Goal: Task Accomplishment & Management: Use online tool/utility

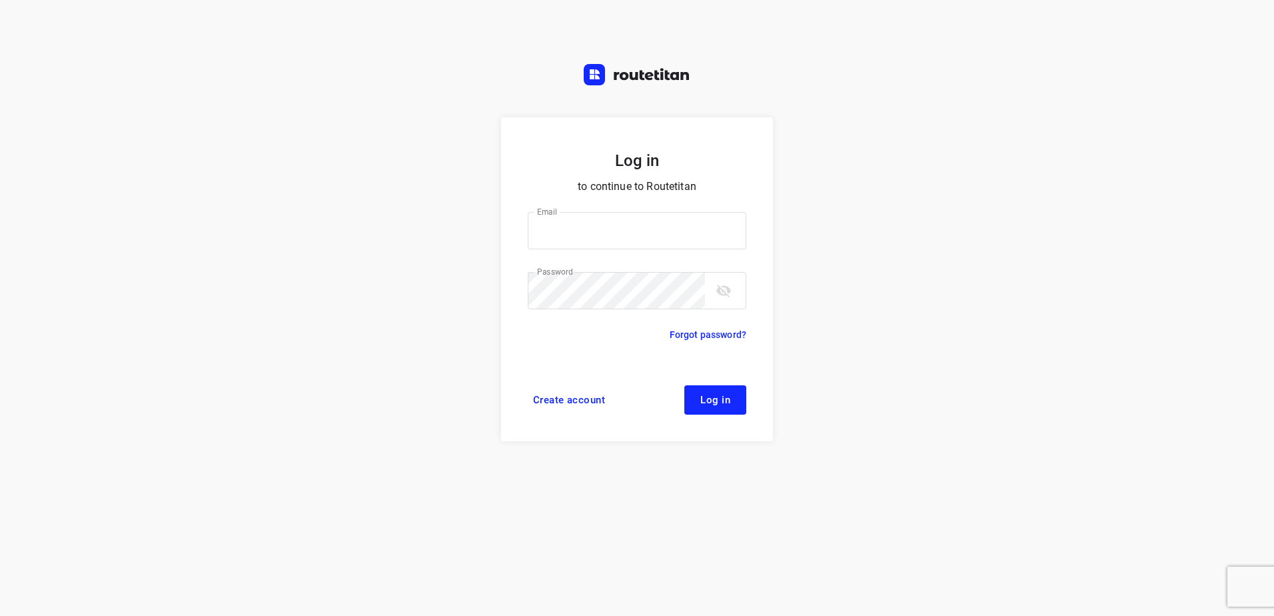
type input "horeca@kaddour.nl"
click at [702, 398] on span "Log in" at bounding box center [715, 399] width 30 height 11
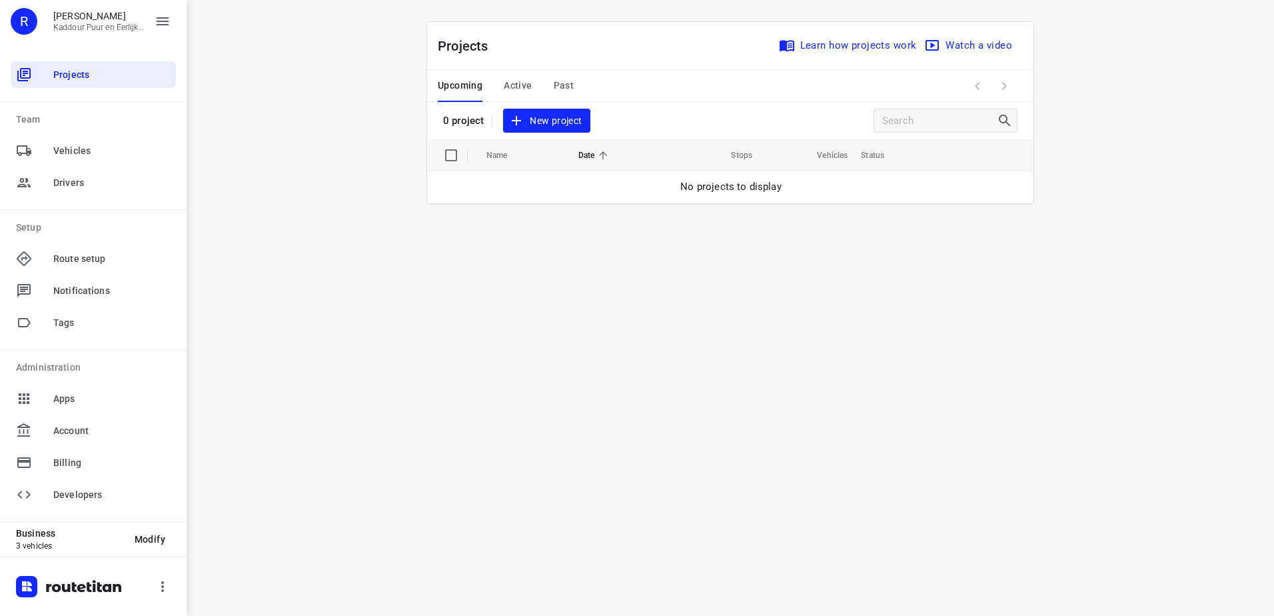
click at [545, 115] on span "New project" at bounding box center [546, 121] width 71 height 17
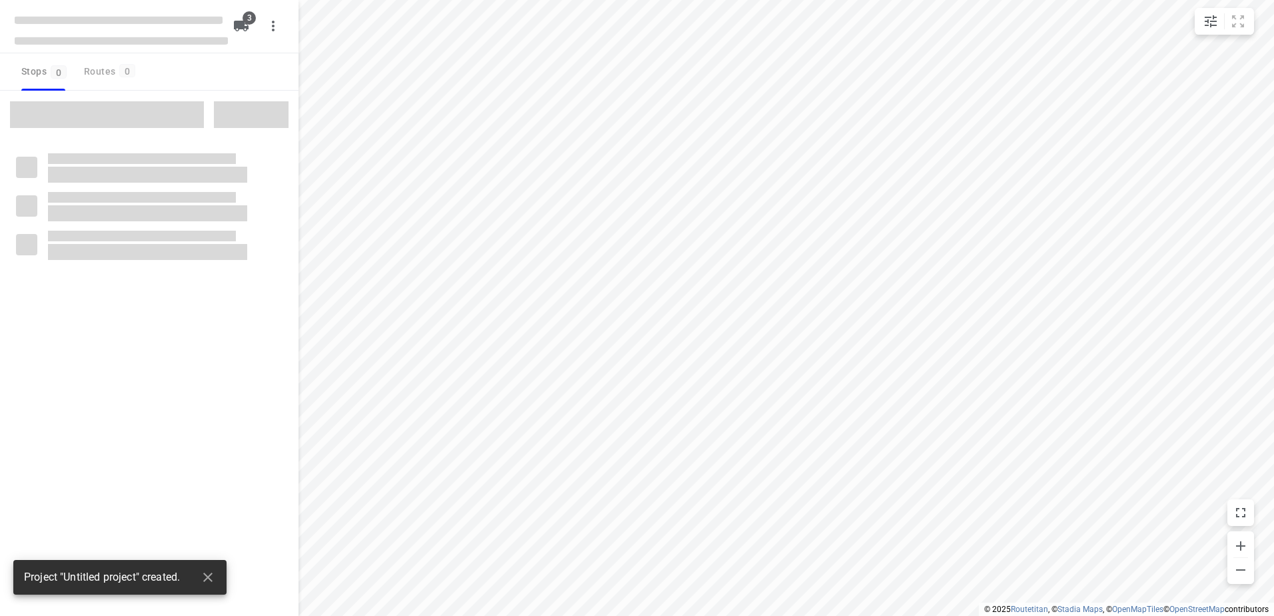
type input "distance"
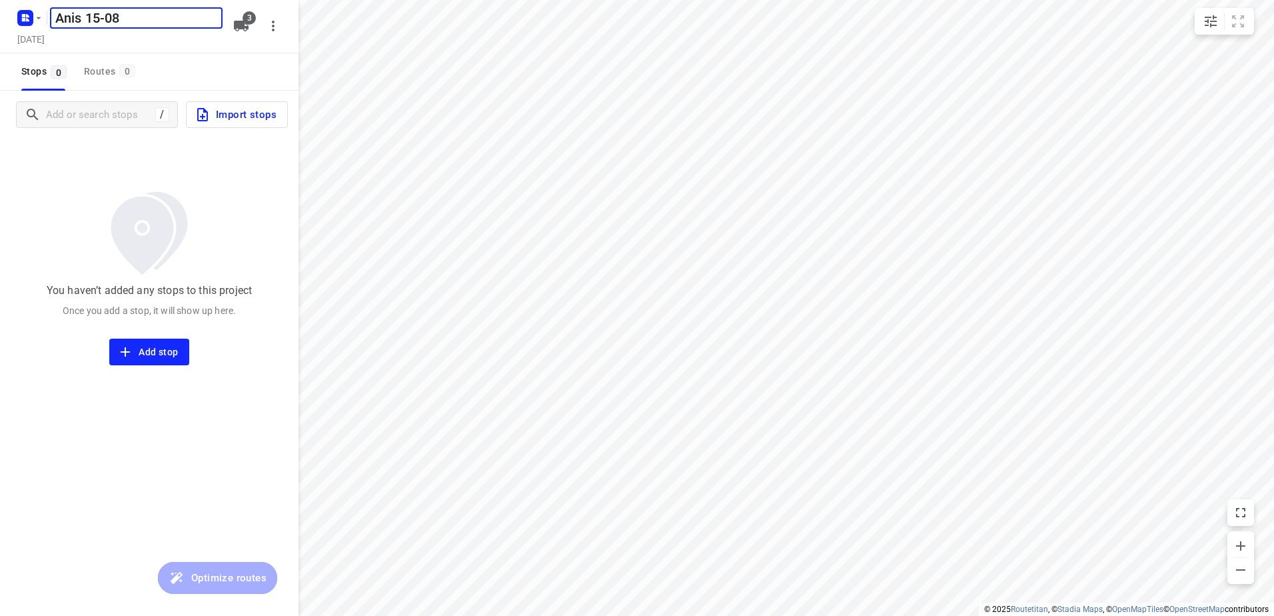
type input "Anis 15-08"
click at [237, 21] on icon "button" at bounding box center [241, 26] width 15 height 11
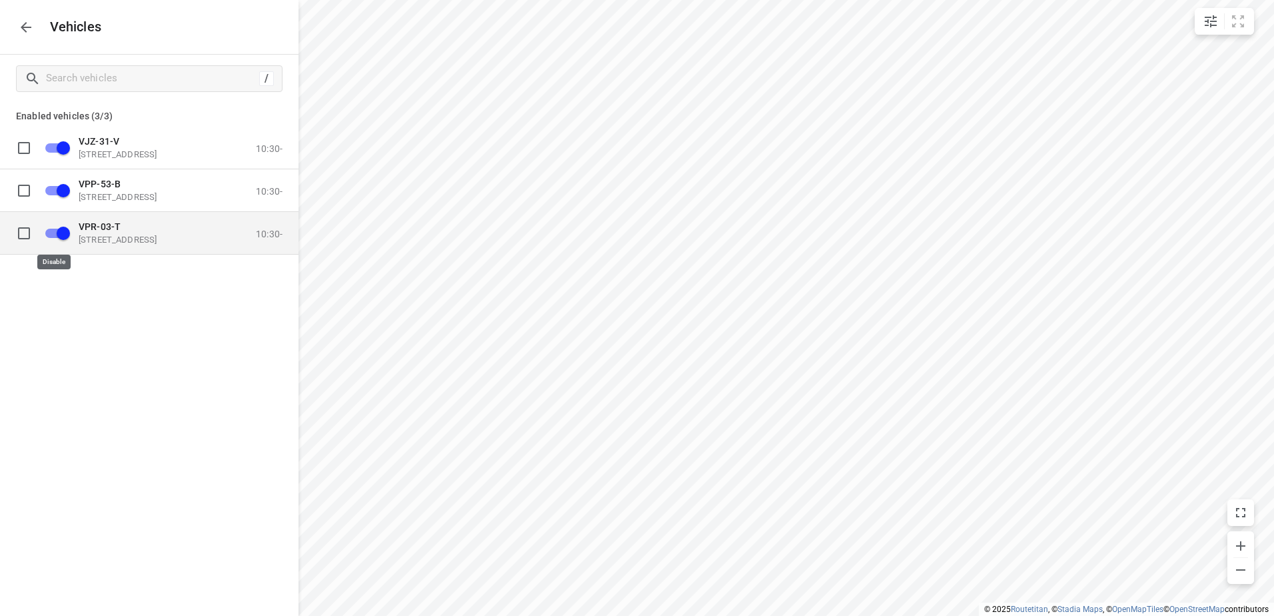
click at [49, 237] on input "grid" at bounding box center [63, 232] width 76 height 25
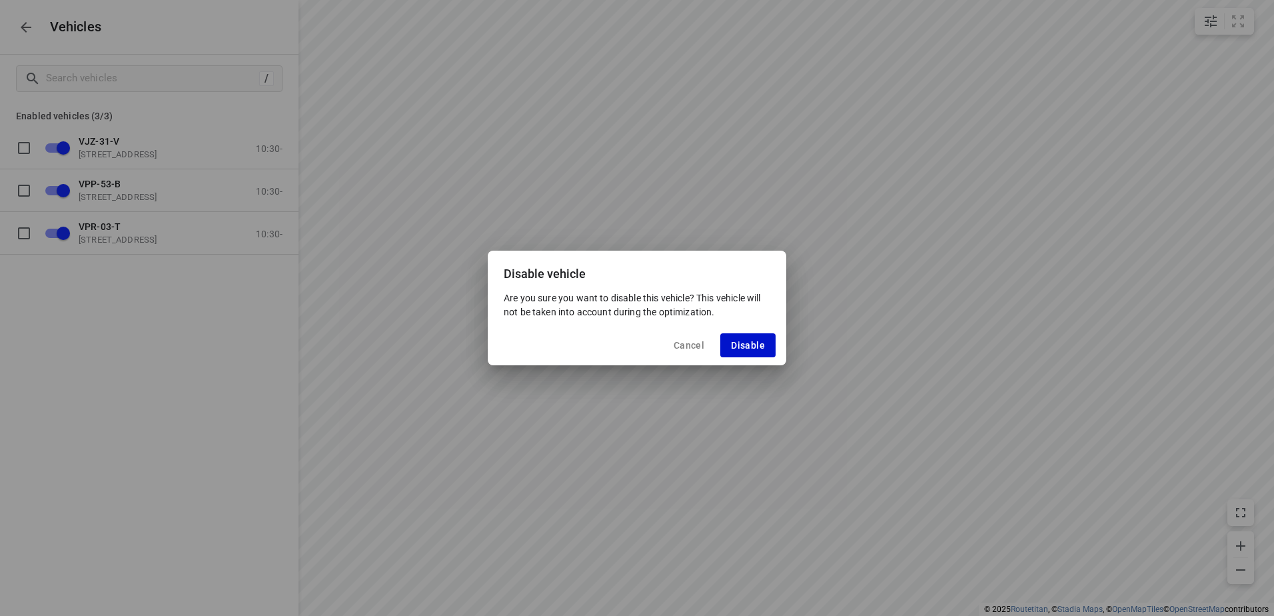
click at [747, 338] on button "Disable" at bounding box center [747, 345] width 55 height 24
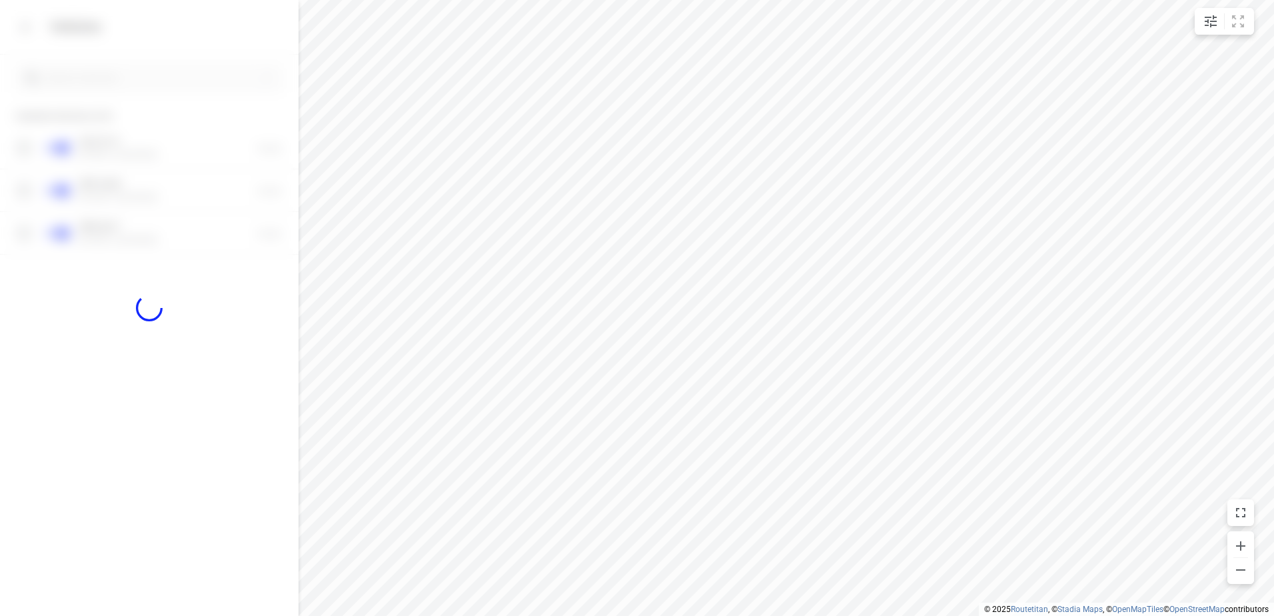
checkbox input "false"
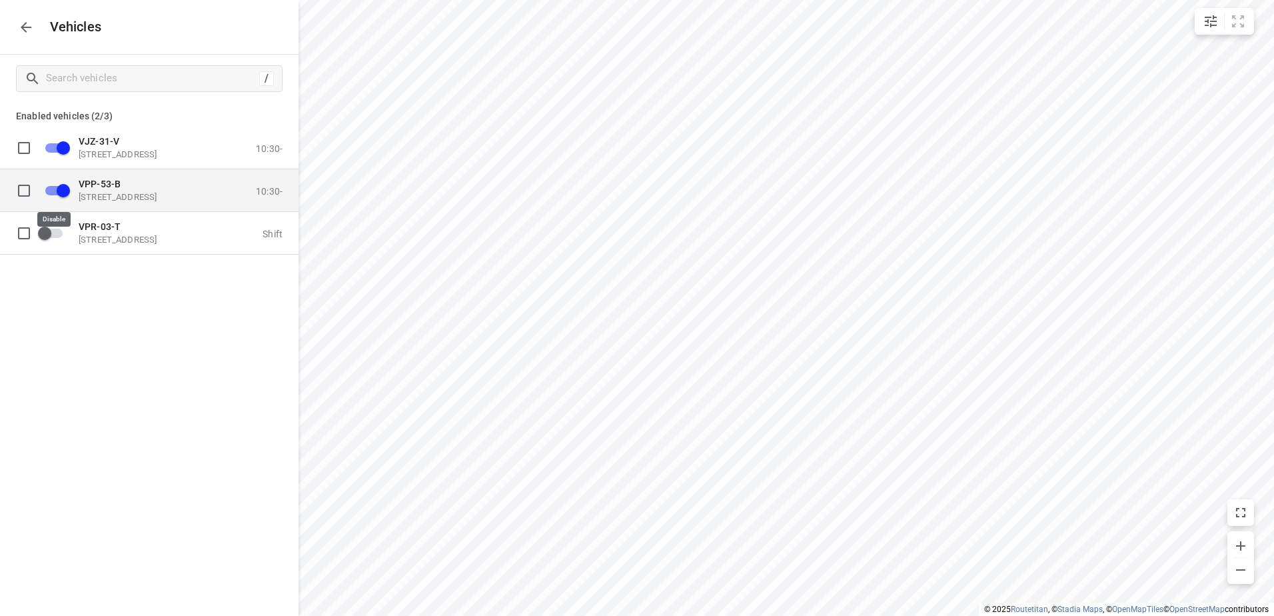
click at [69, 193] on input "grid" at bounding box center [63, 189] width 76 height 25
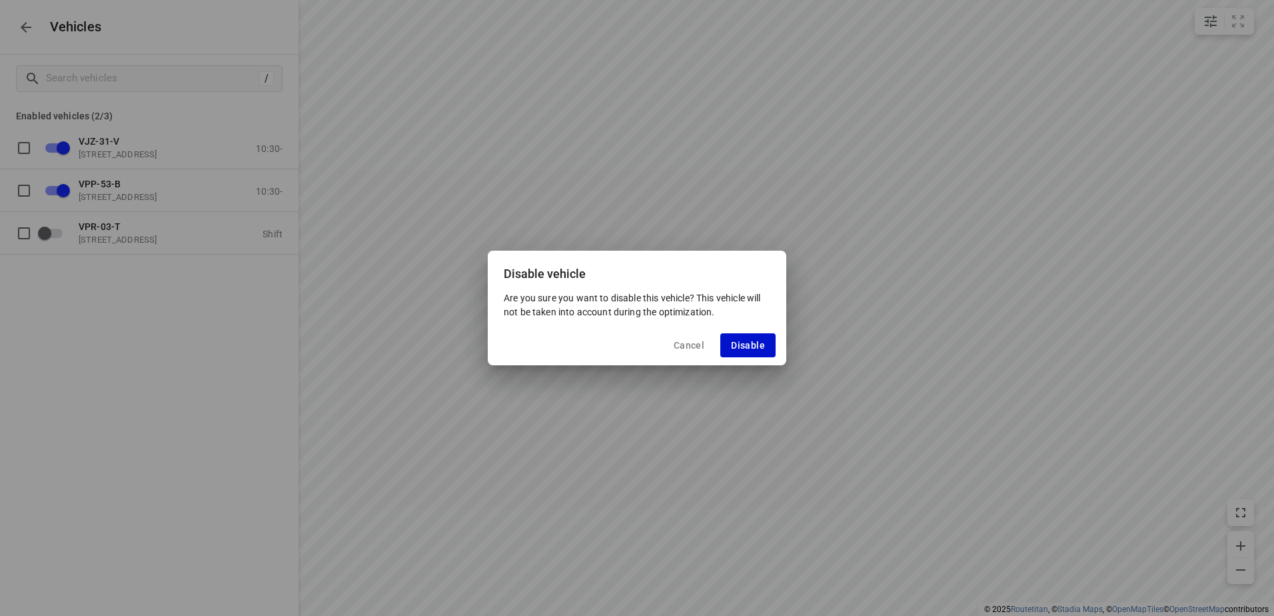
click at [760, 344] on span "Disable" at bounding box center [748, 345] width 34 height 11
checkbox input "false"
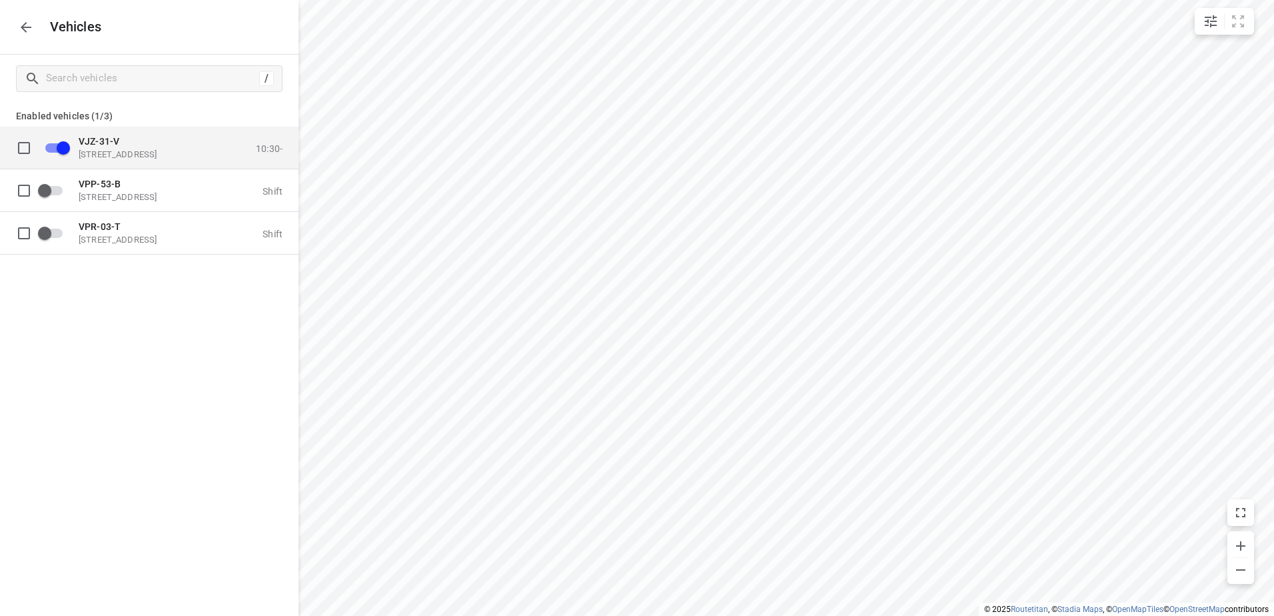
click at [132, 148] on div "VJZ-31-V [STREET_ADDRESS]" at bounding box center [145, 147] width 133 height 24
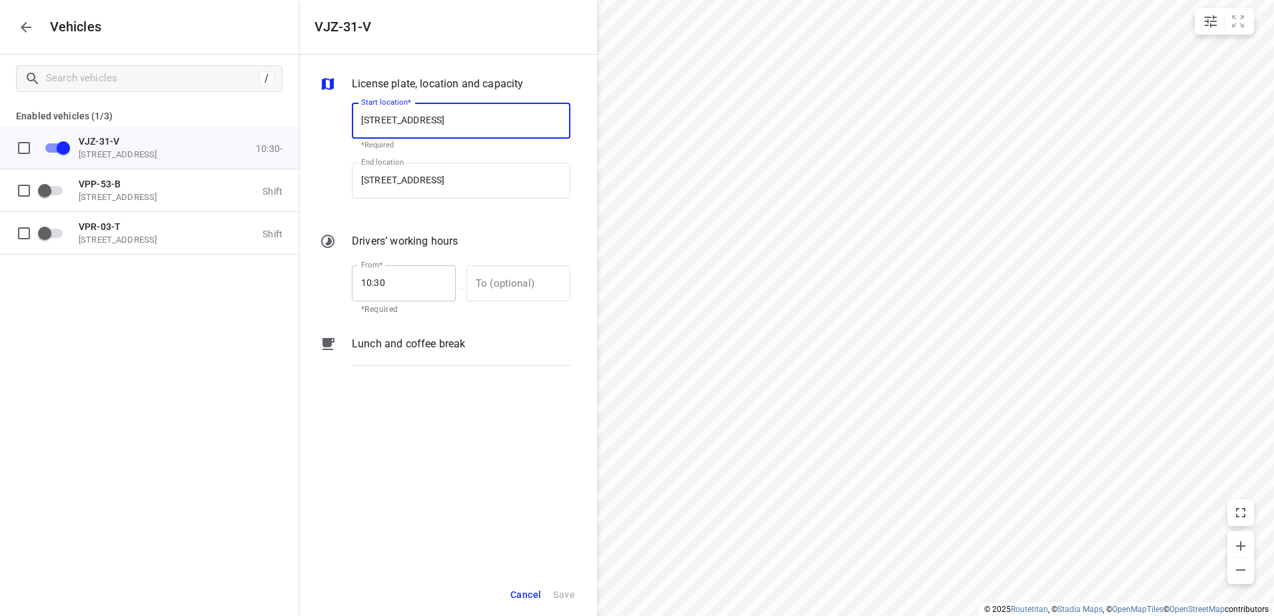
click at [436, 345] on p "Lunch and coffee break" at bounding box center [408, 344] width 113 height 16
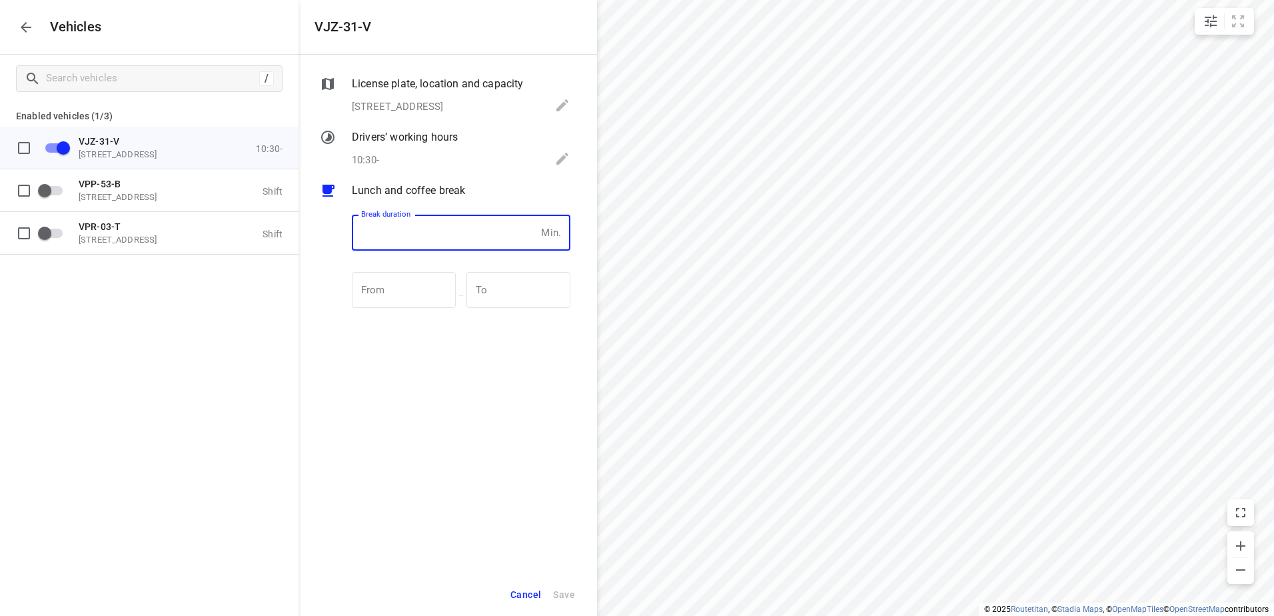
click at [419, 221] on input "number" at bounding box center [444, 233] width 184 height 36
type input "30"
click at [571, 598] on span "Save" at bounding box center [564, 594] width 22 height 17
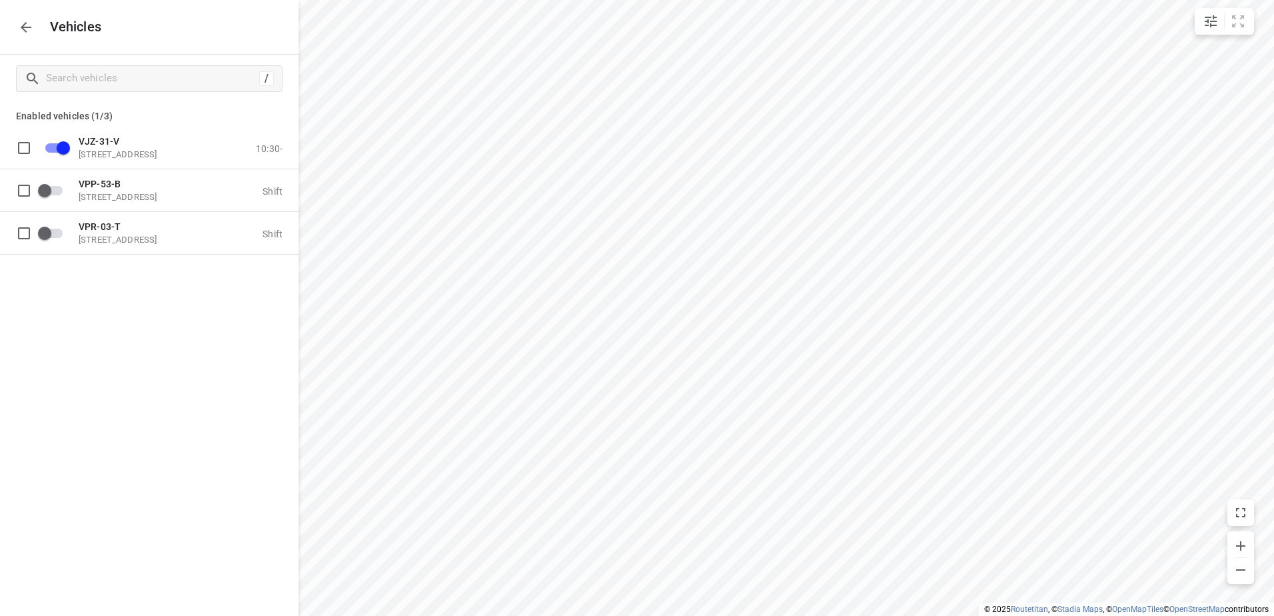
click at [27, 30] on icon "button" at bounding box center [26, 27] width 16 height 16
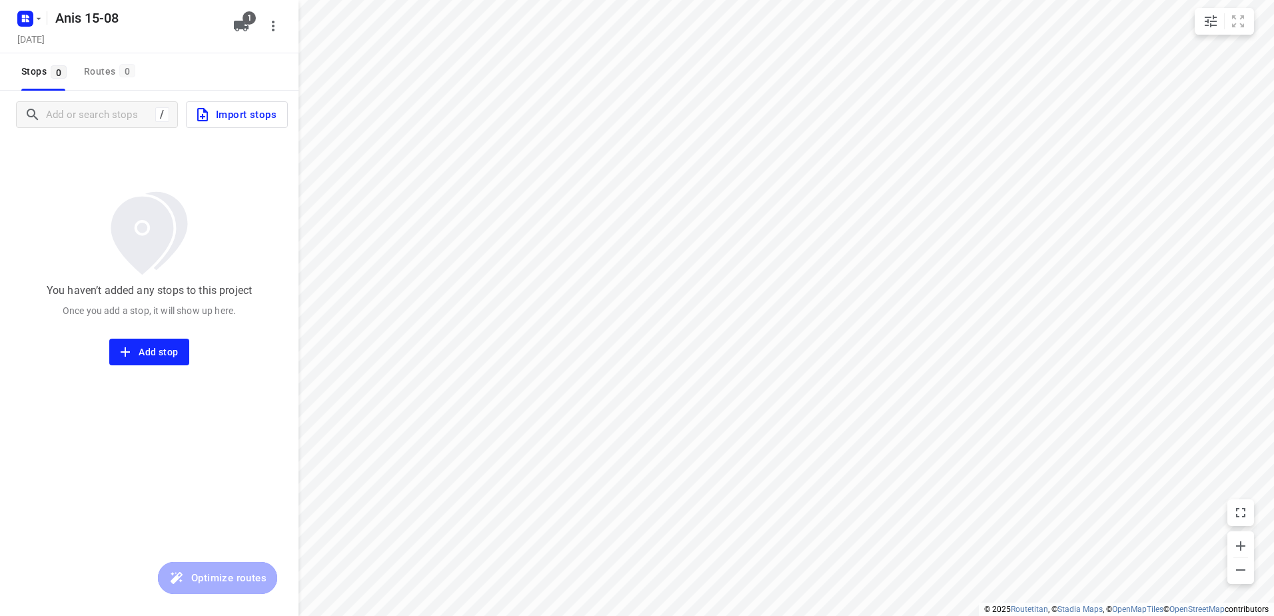
click at [267, 121] on span "Import stops" at bounding box center [236, 114] width 82 height 17
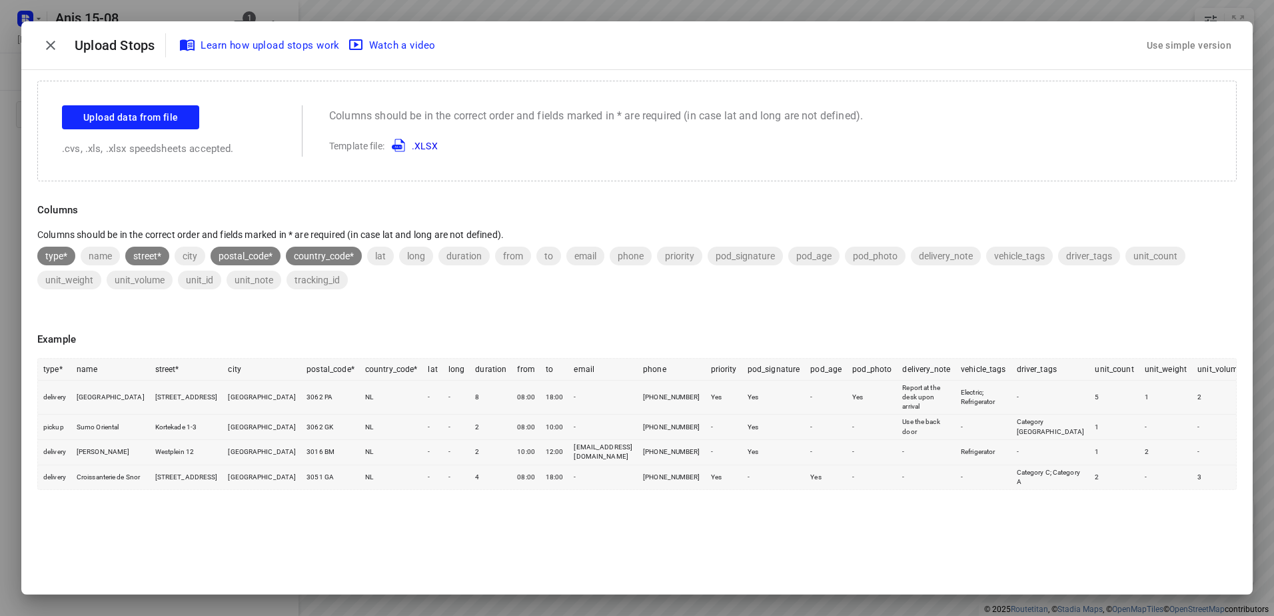
click at [1161, 41] on div "Use simple version" at bounding box center [1189, 46] width 90 height 22
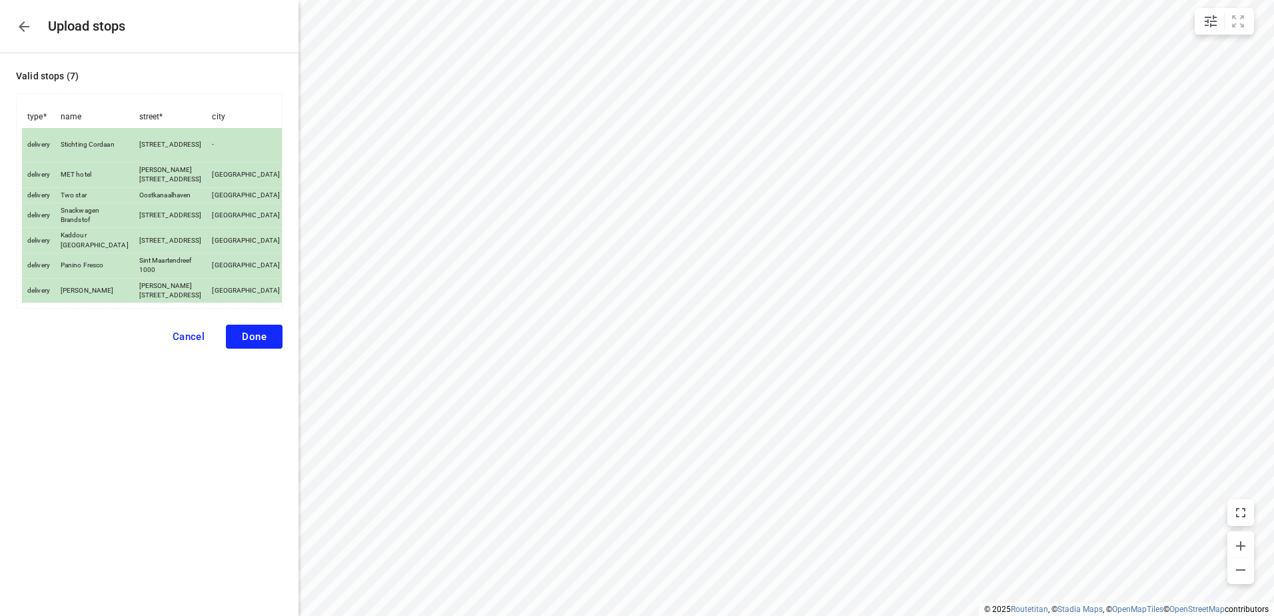
click at [252, 336] on span "Done" at bounding box center [254, 336] width 25 height 12
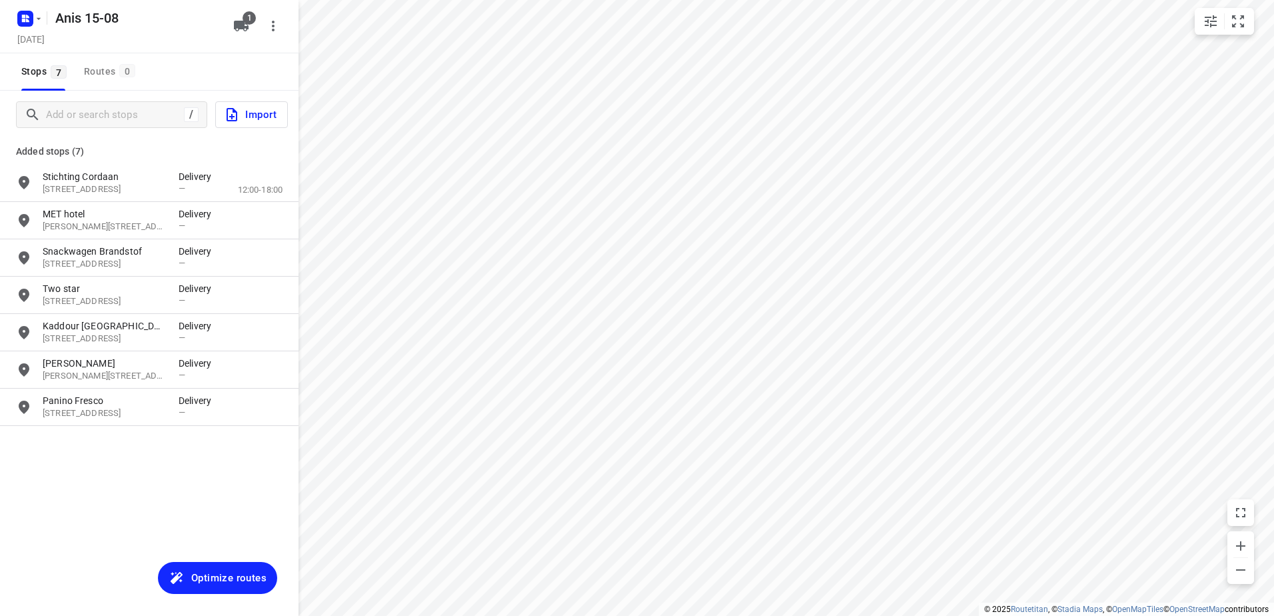
click at [235, 570] on span "Optimize routes" at bounding box center [228, 577] width 75 height 17
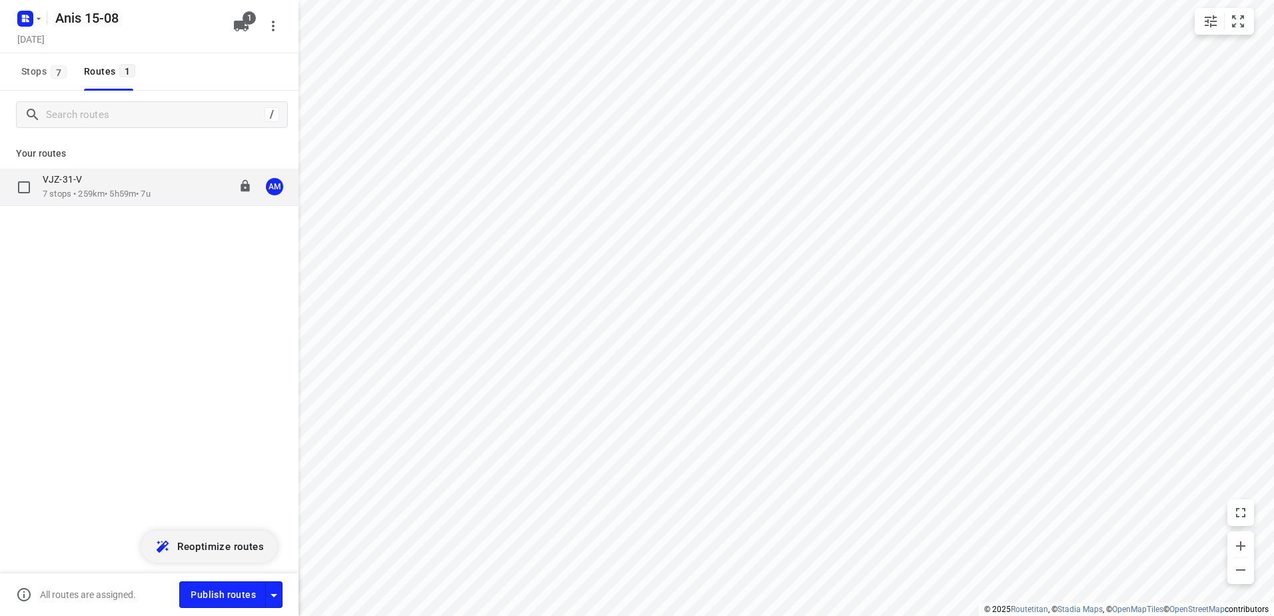
click at [98, 180] on div "VJZ-31-V" at bounding box center [97, 180] width 108 height 15
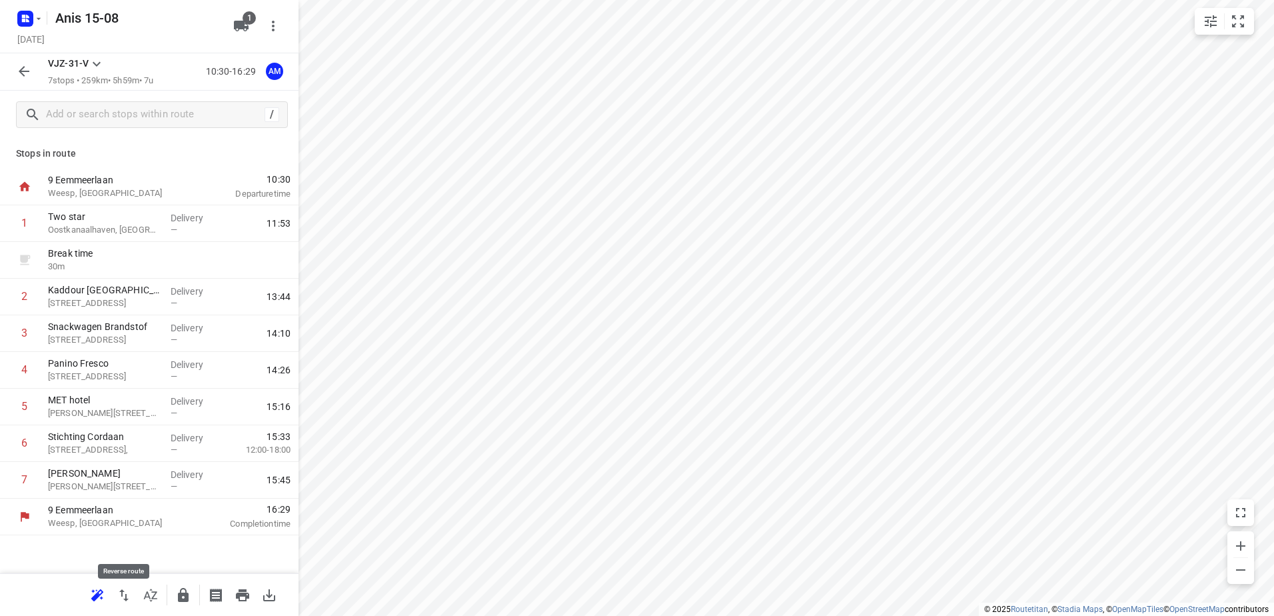
click at [117, 595] on icon "button" at bounding box center [124, 595] width 16 height 16
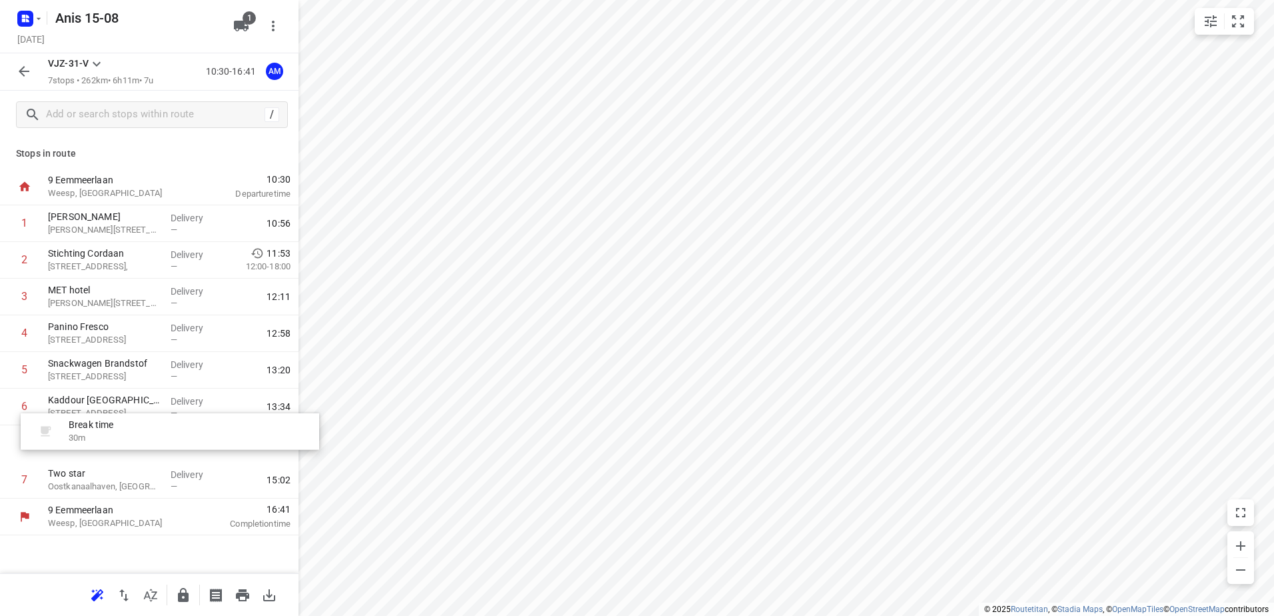
drag, startPoint x: 110, startPoint y: 265, endPoint x: 131, endPoint y: 444, distance: 180.5
click at [131, 444] on div "1 Kaddour Osdorp Martini van [STREET_ADDRESS] Delivery — 10:56 Break time 30 m …" at bounding box center [149, 351] width 298 height 293
drag, startPoint x: 19, startPoint y: 67, endPoint x: 28, endPoint y: 45, distance: 23.0
click at [20, 65] on icon "button" at bounding box center [24, 71] width 16 height 16
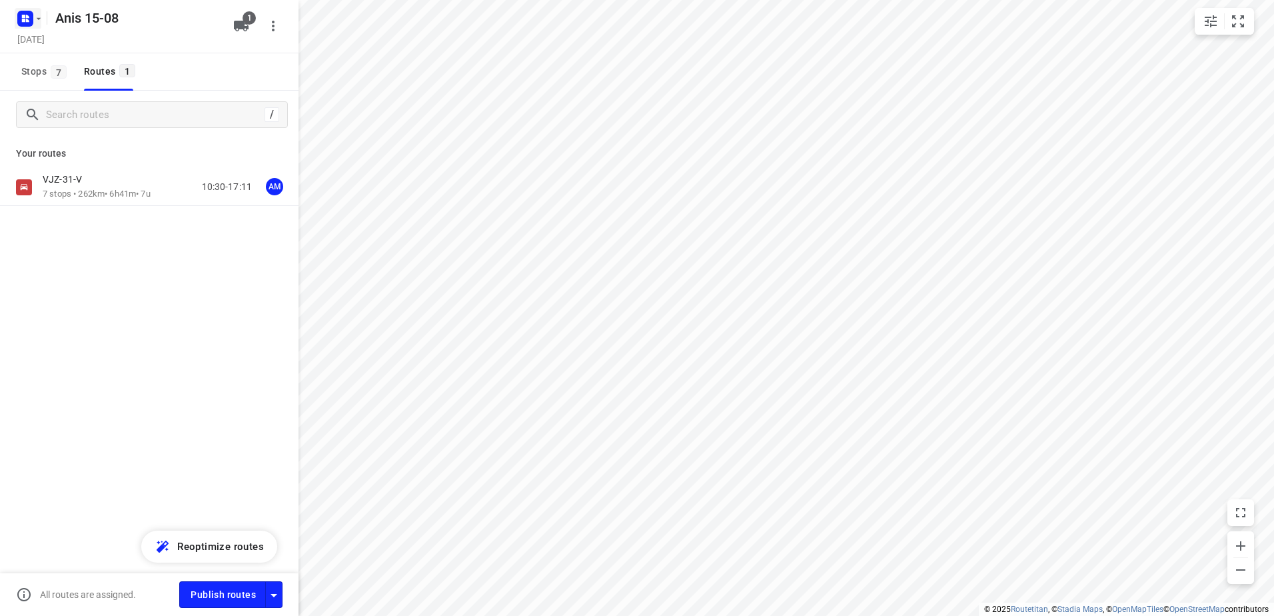
click at [35, 14] on icon "button" at bounding box center [38, 18] width 11 height 11
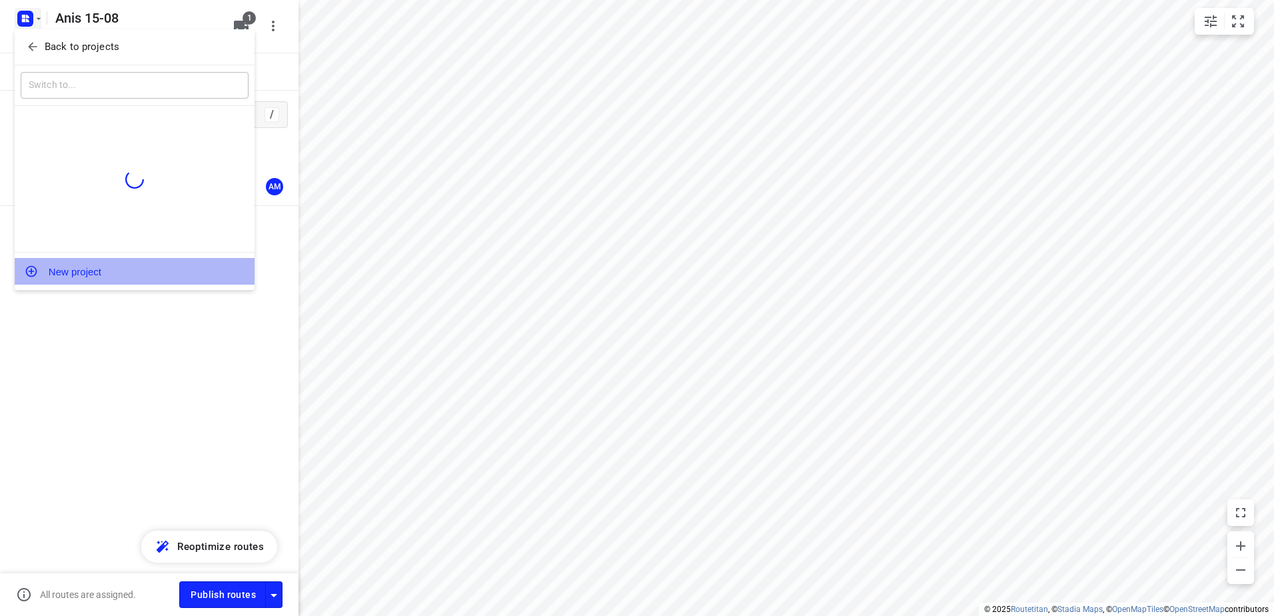
click at [122, 259] on button "New project" at bounding box center [135, 271] width 240 height 27
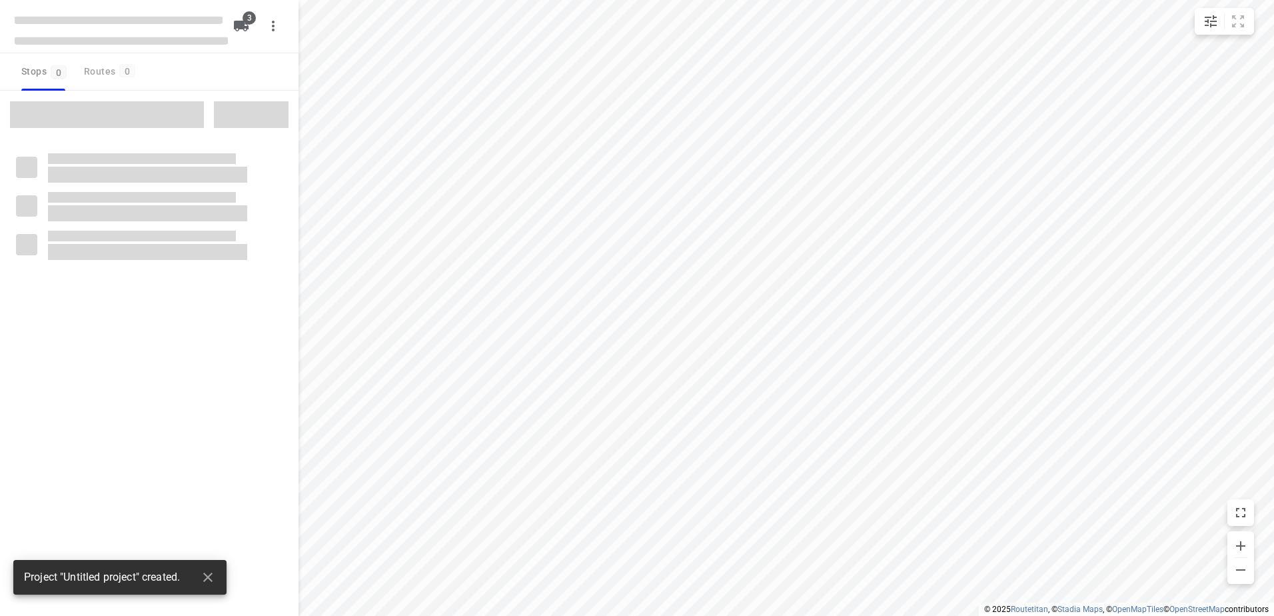
type input "distance"
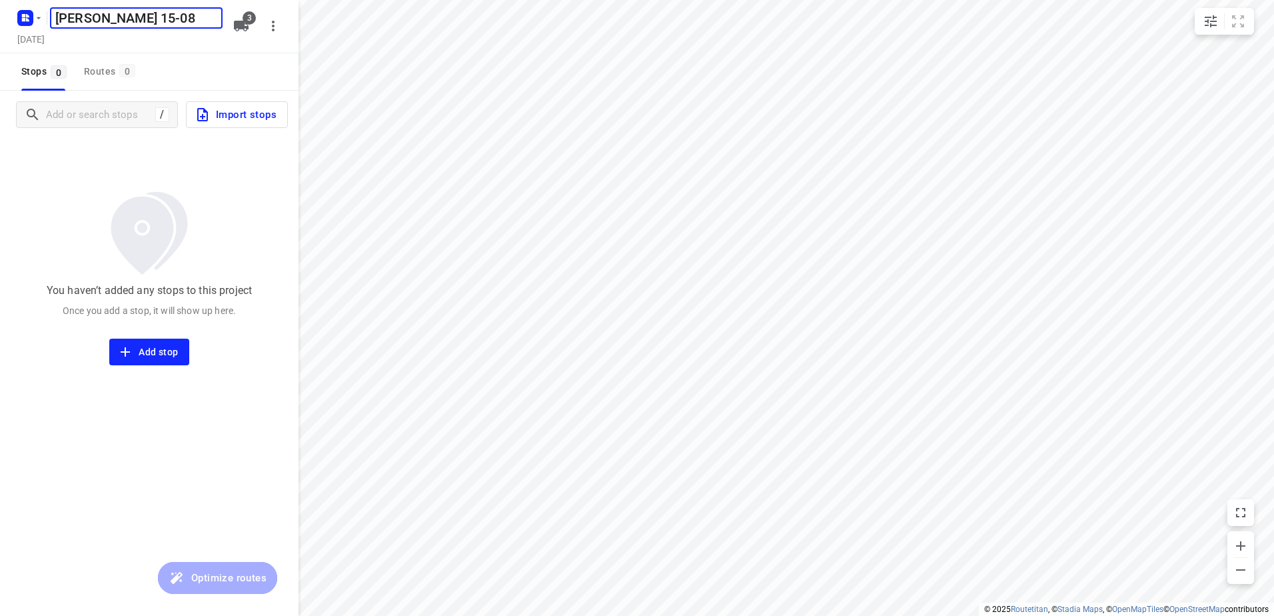
type input "[PERSON_NAME] 15-08"
click at [229, 33] on button "3" at bounding box center [241, 26] width 27 height 27
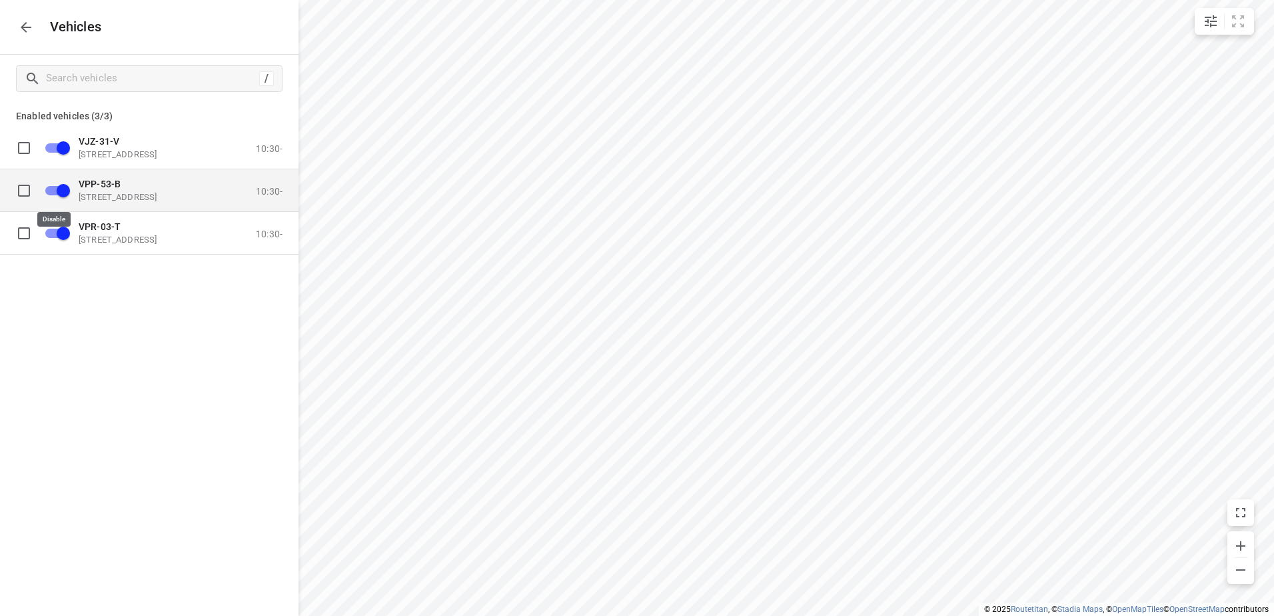
click at [45, 188] on input "grid" at bounding box center [63, 189] width 76 height 25
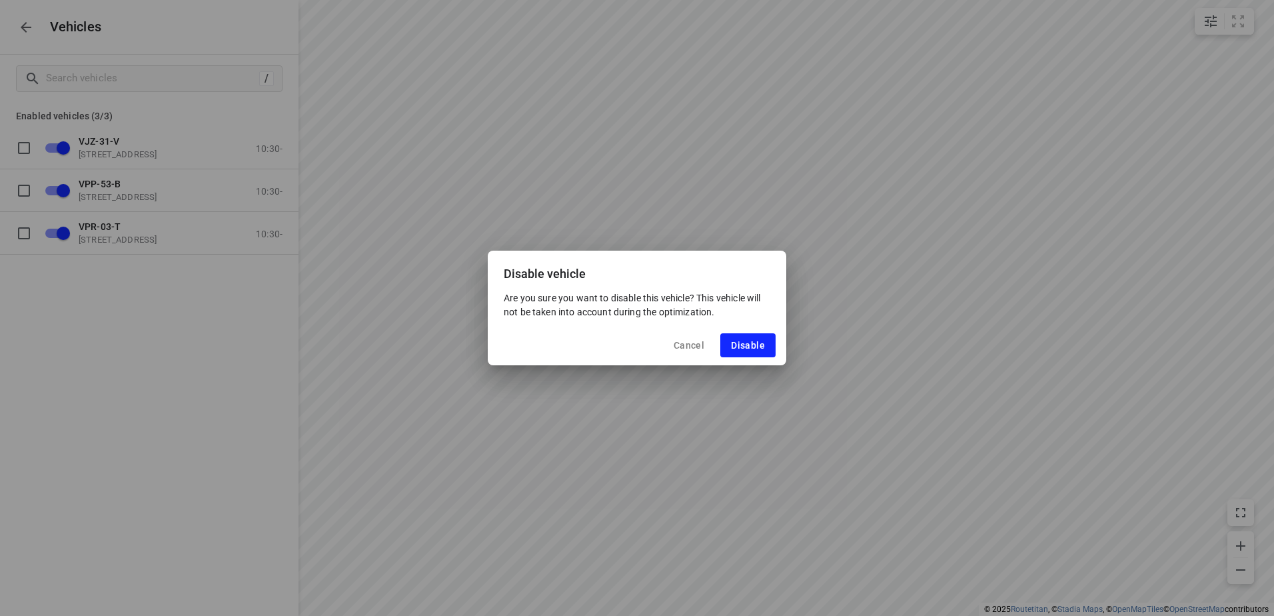
click at [776, 346] on div "Cancel Disable" at bounding box center [637, 345] width 298 height 40
click at [758, 331] on div "Cancel Disable" at bounding box center [637, 345] width 298 height 40
click at [750, 346] on span "Disable" at bounding box center [748, 345] width 34 height 11
checkbox input "false"
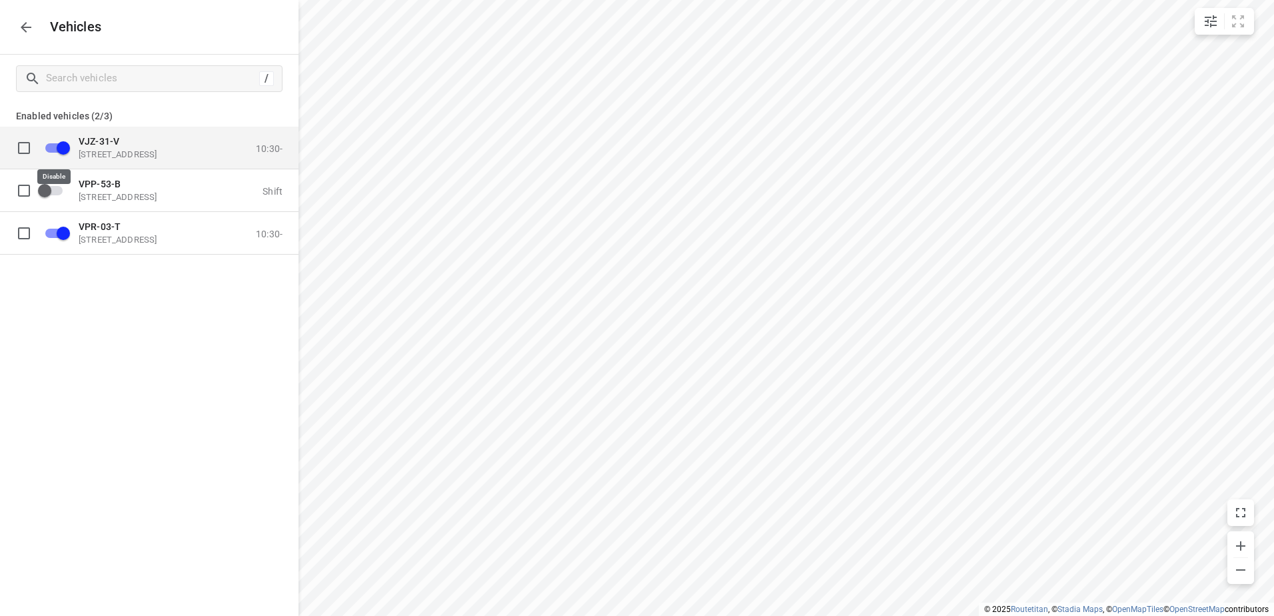
click at [56, 148] on input "grid" at bounding box center [63, 147] width 76 height 25
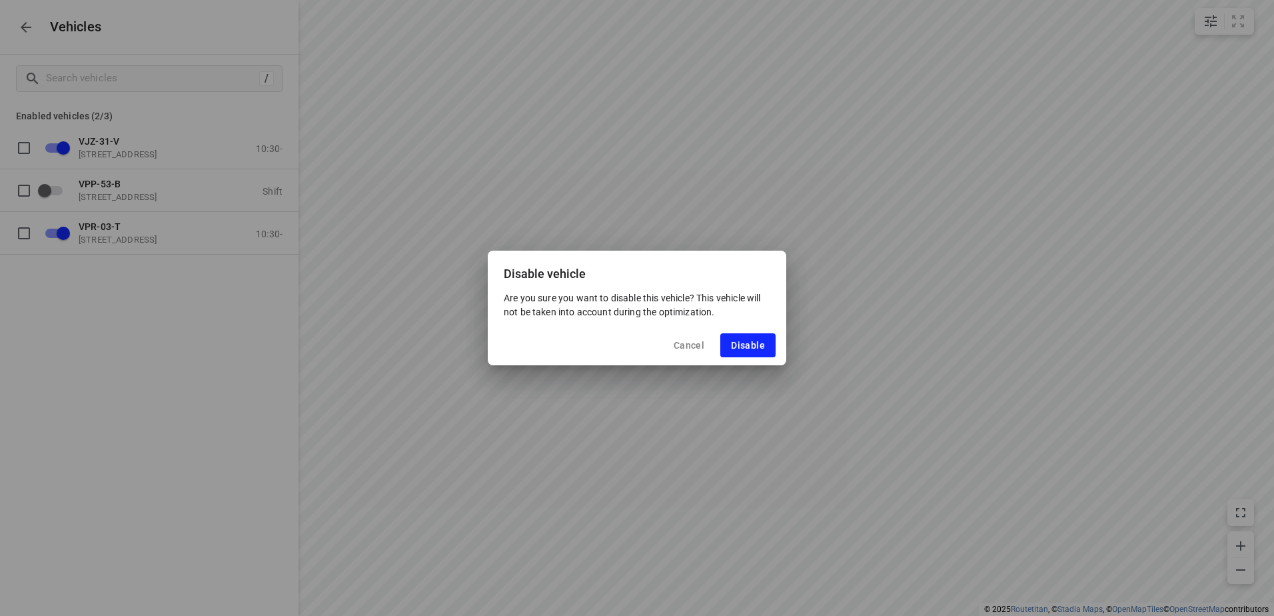
click at [756, 342] on span "Disable" at bounding box center [748, 345] width 34 height 11
checkbox input "false"
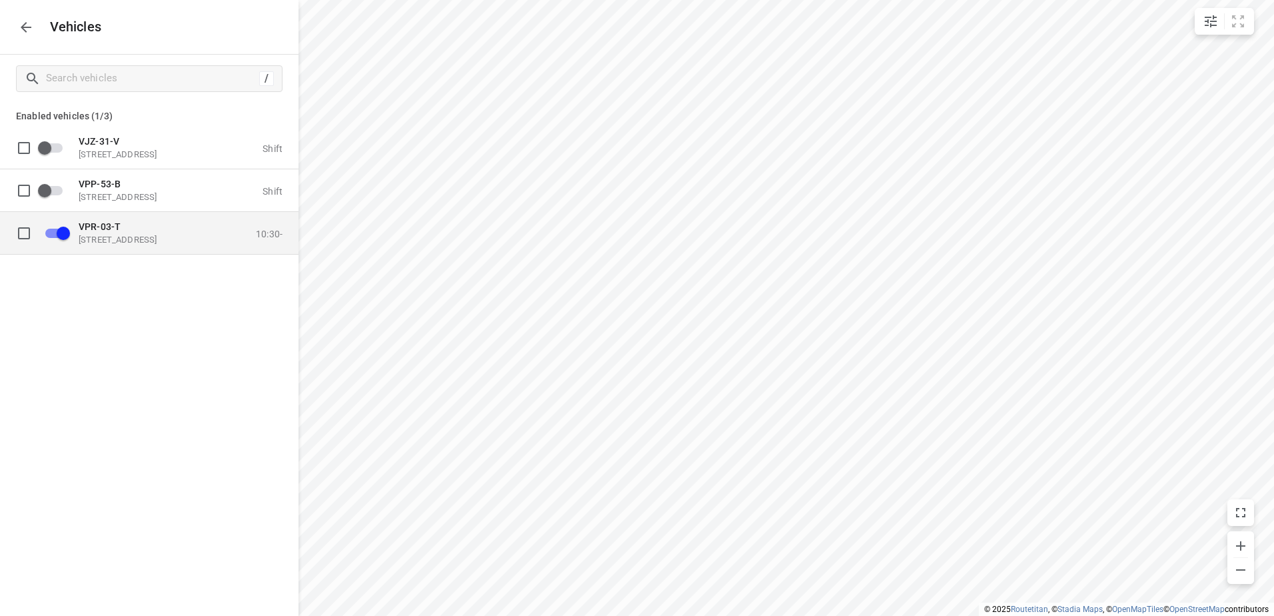
click at [177, 237] on p "[STREET_ADDRESS]" at bounding box center [145, 239] width 133 height 11
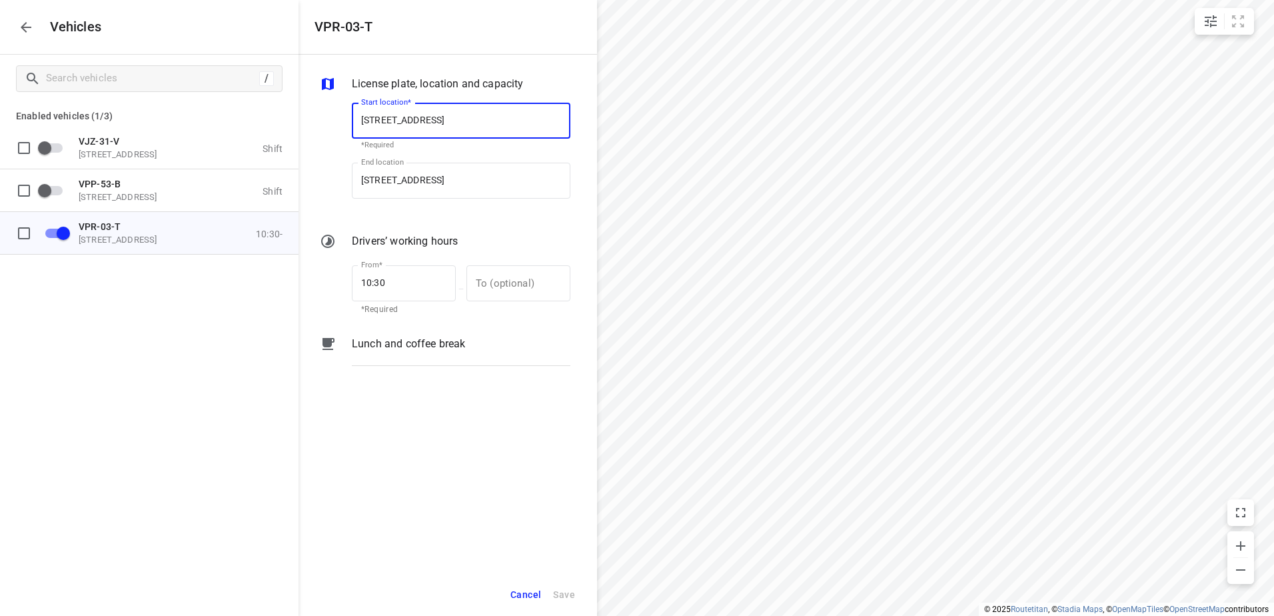
click at [496, 354] on div "Lunch and coffee break" at bounding box center [461, 355] width 224 height 45
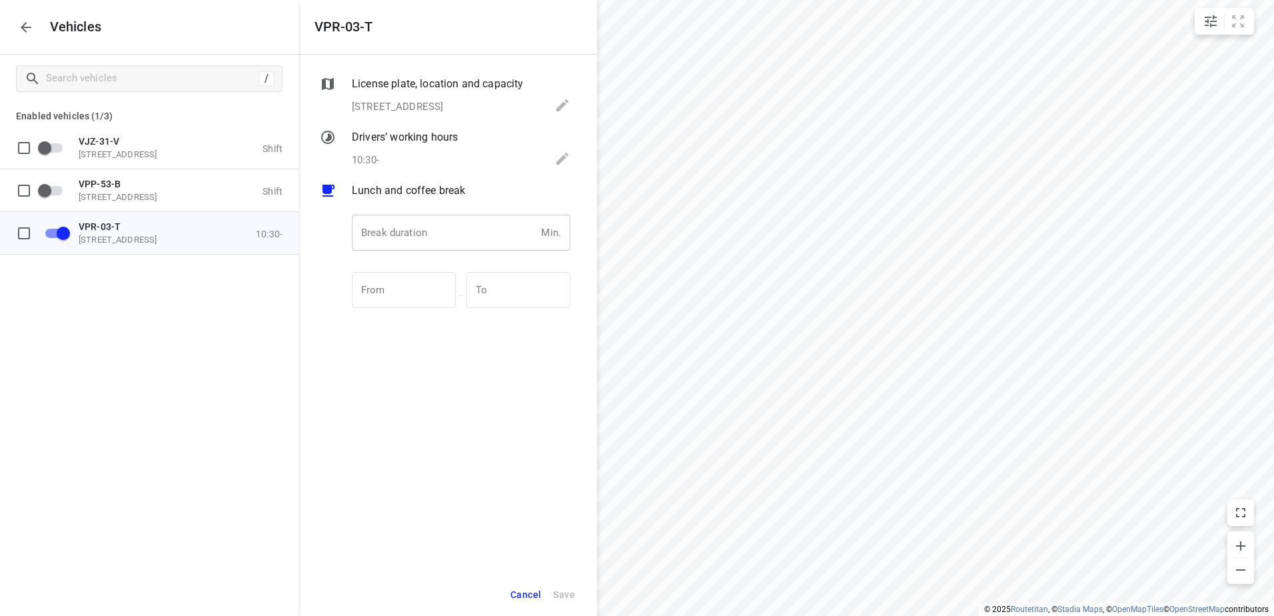
click at [428, 219] on input "number" at bounding box center [444, 233] width 184 height 36
type input "30"
click at [572, 588] on span "Save" at bounding box center [564, 594] width 22 height 17
click at [37, 17] on div "Vehicles" at bounding box center [149, 27] width 298 height 54
click at [36, 20] on button "button" at bounding box center [26, 27] width 27 height 27
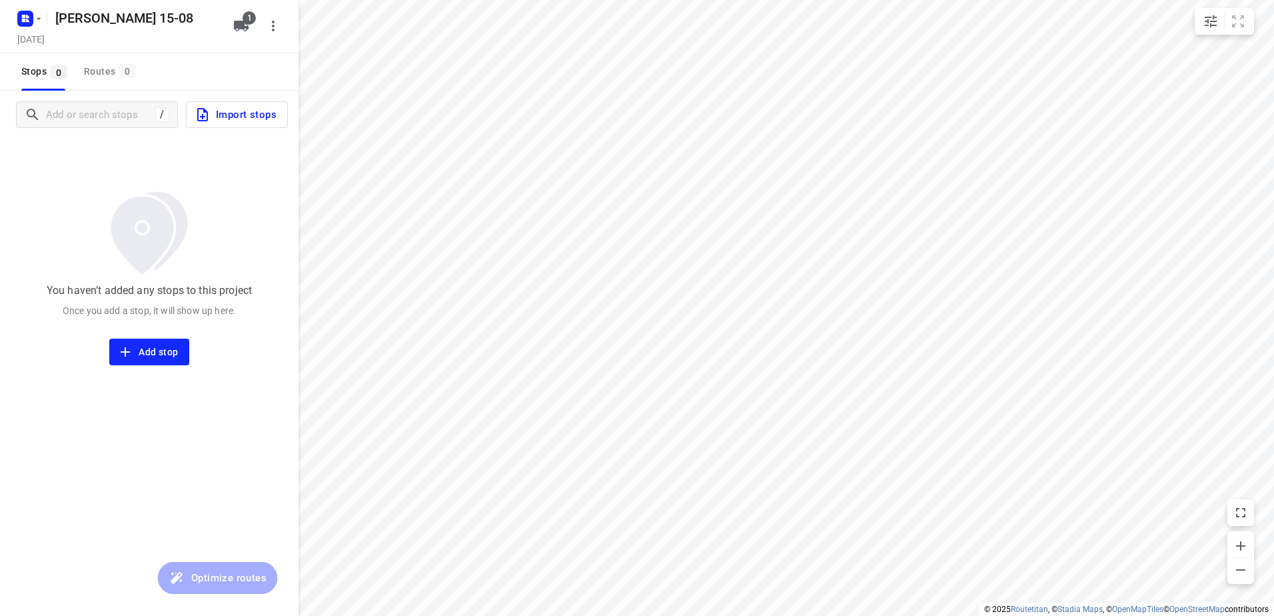
click at [252, 113] on span "Import stops" at bounding box center [236, 114] width 82 height 17
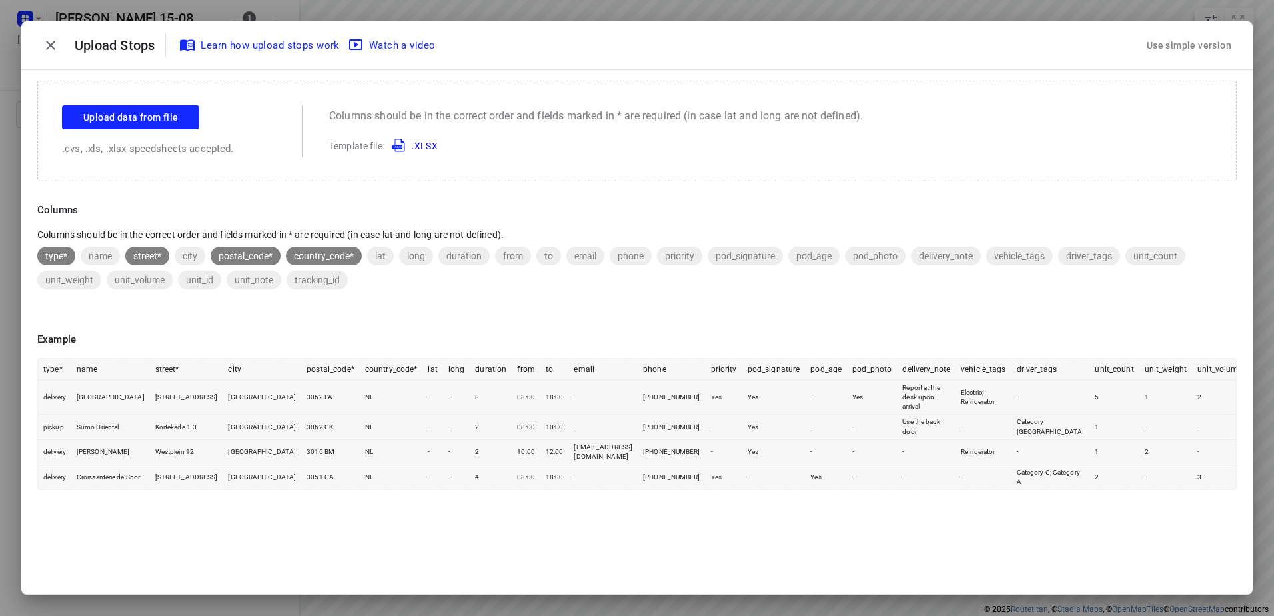
click at [1201, 40] on div "Use simple version" at bounding box center [1189, 46] width 90 height 22
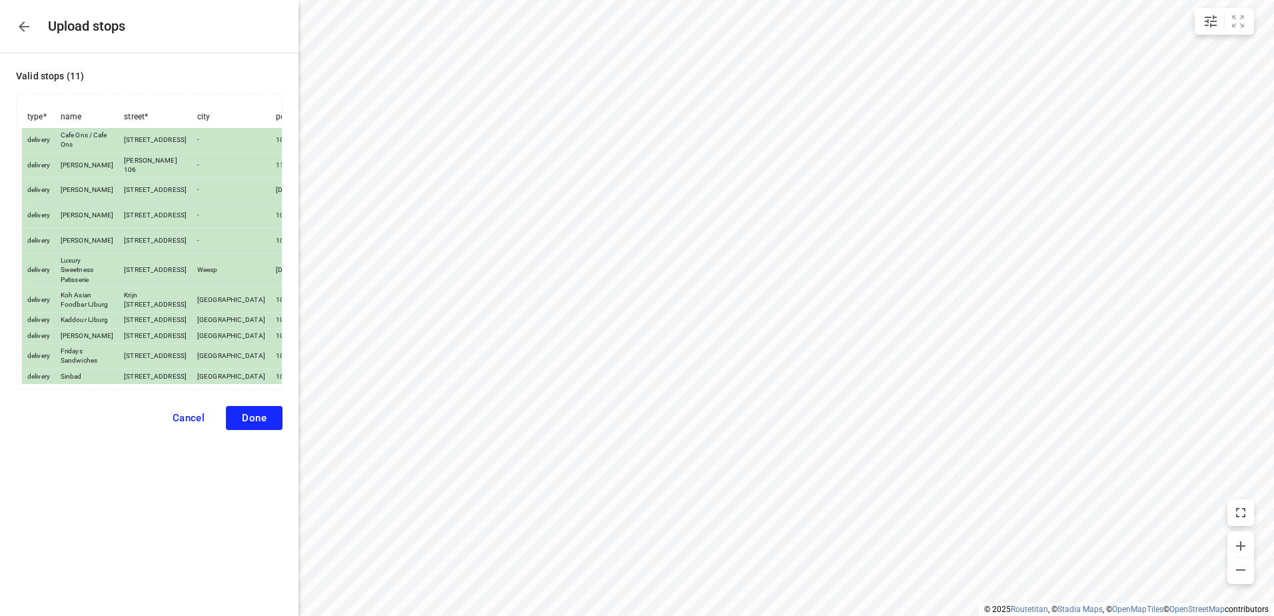
click at [252, 424] on span "Done" at bounding box center [254, 418] width 25 height 12
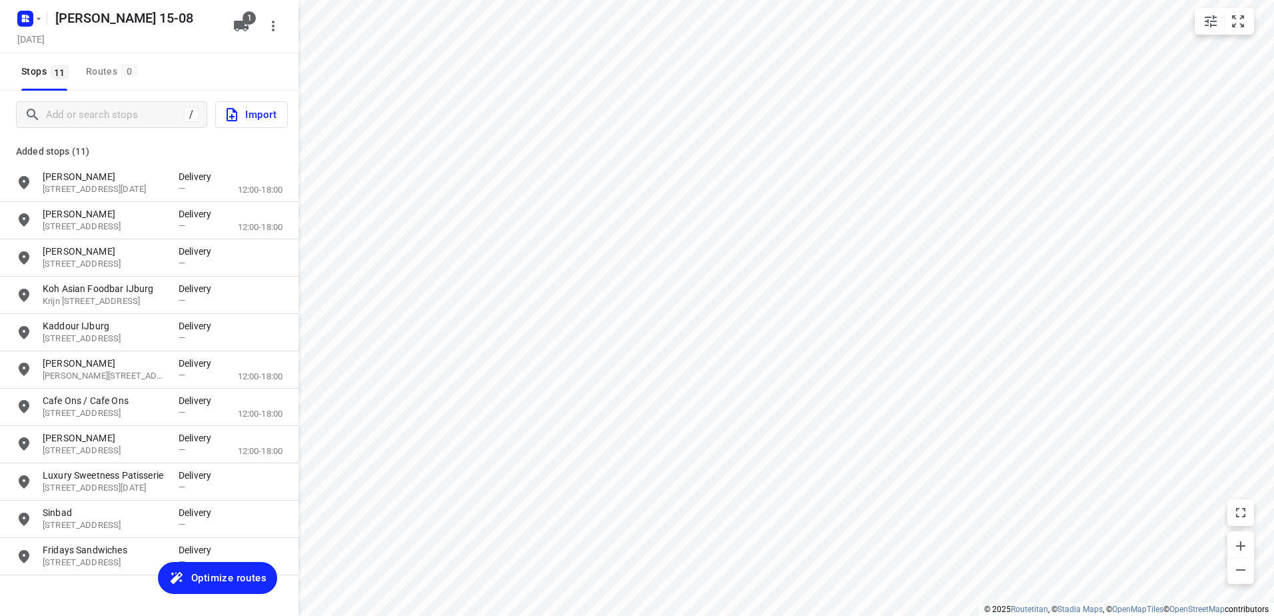
click at [250, 581] on span "Optimize routes" at bounding box center [228, 577] width 75 height 17
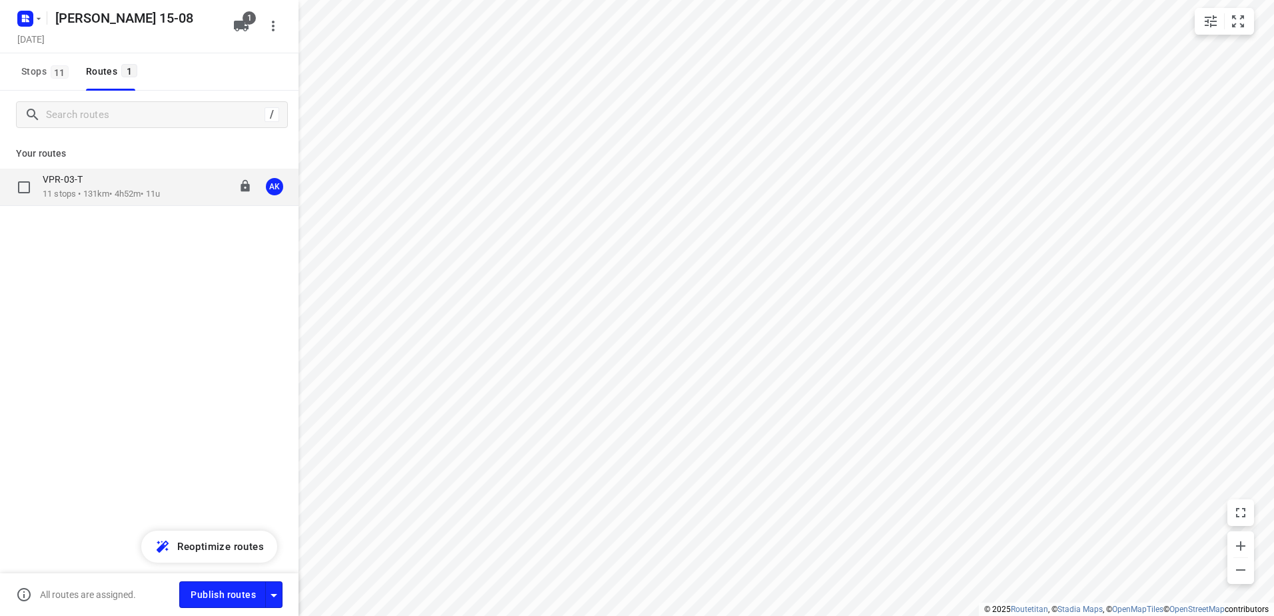
click at [113, 189] on p "11 stops • 131km • 4h52m • 11u" at bounding box center [101, 194] width 117 height 13
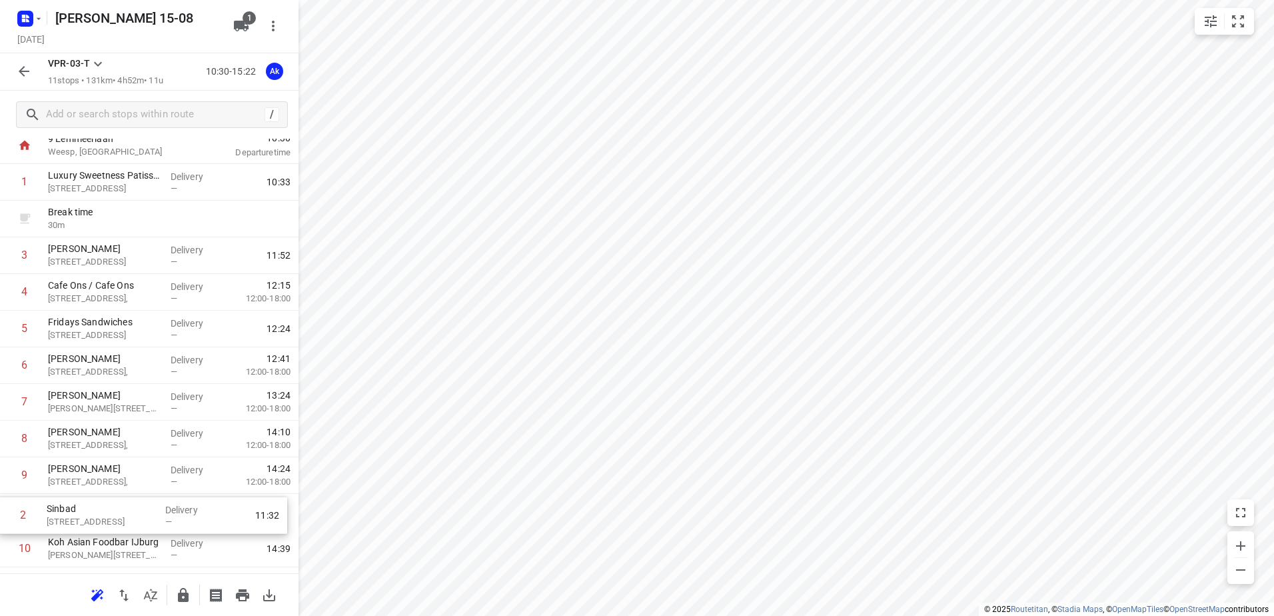
scroll to position [108, 0]
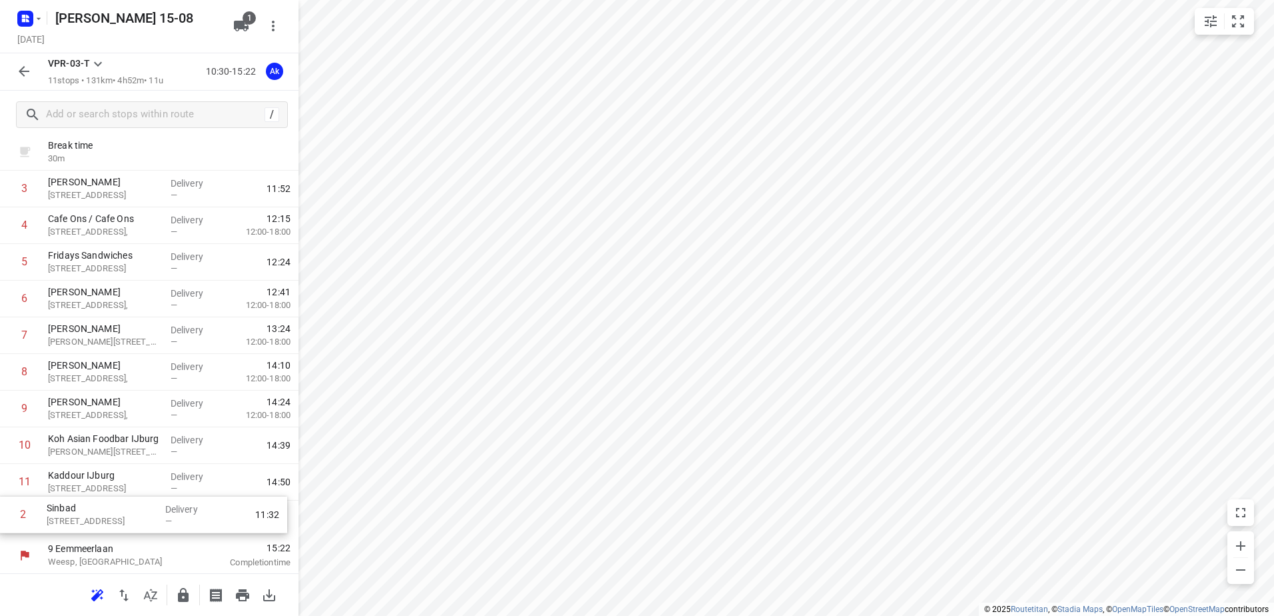
drag, startPoint x: 163, startPoint y: 286, endPoint x: 162, endPoint y: 511, distance: 224.5
click at [162, 511] on div "1 Luxury Sweetness Patisserie [STREET_ADDRESS], Weesp Delivery — 10:33 Break ti…" at bounding box center [149, 317] width 298 height 440
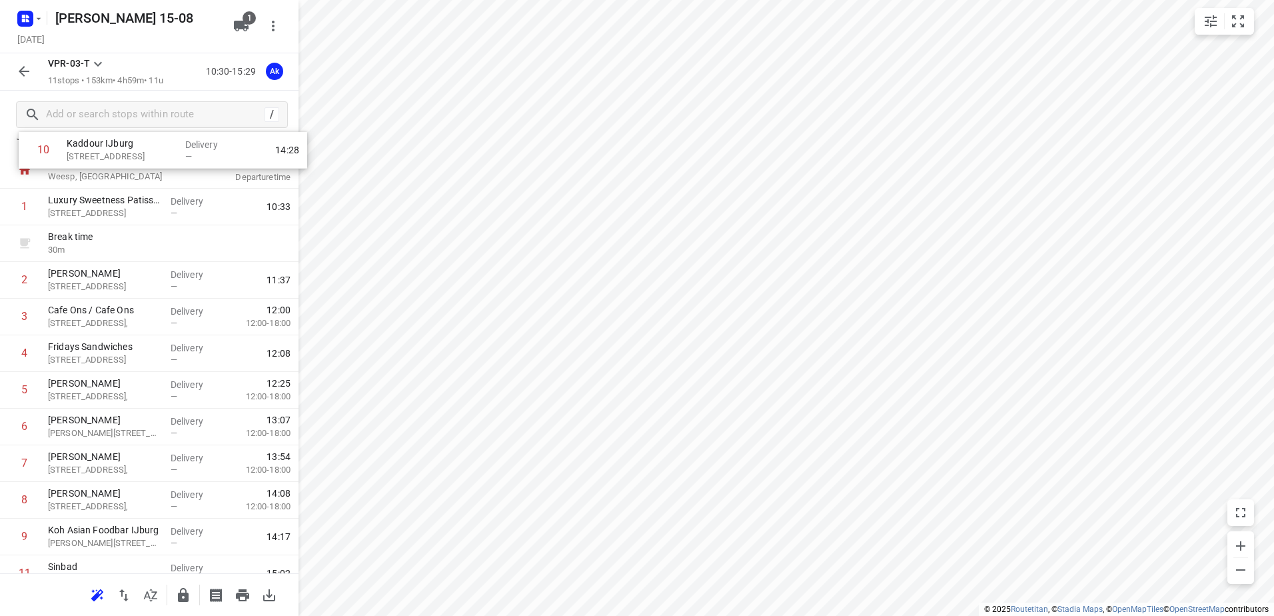
scroll to position [0, 0]
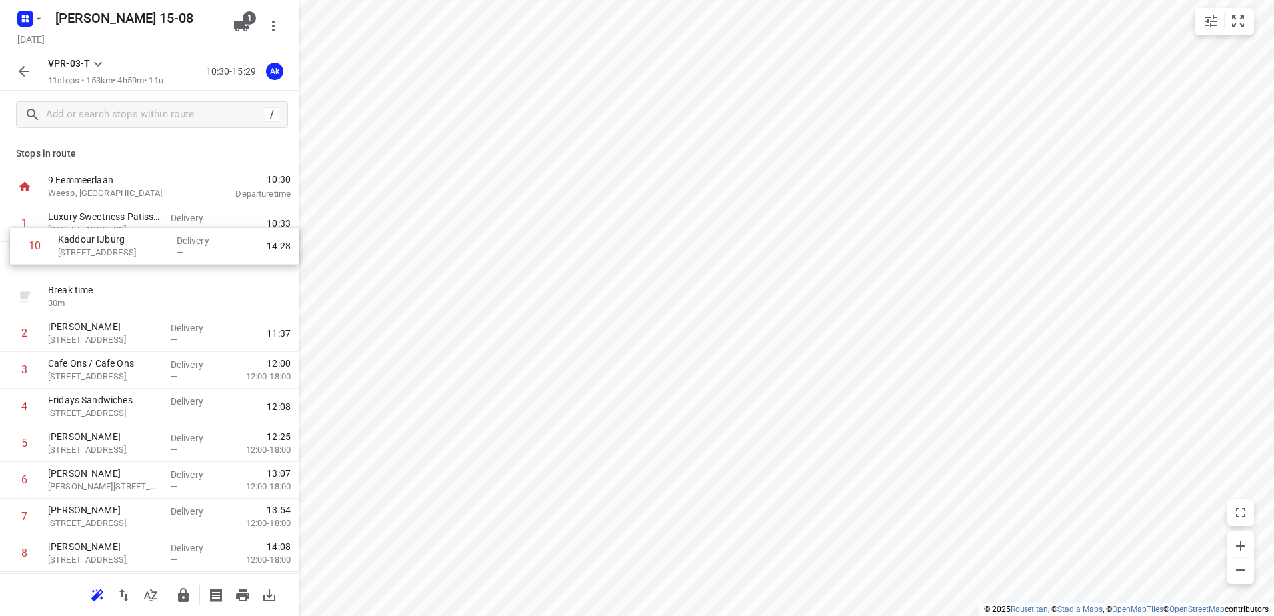
drag, startPoint x: 120, startPoint y: 480, endPoint x: 131, endPoint y: 239, distance: 241.5
click at [131, 239] on div "1 Luxury Sweetness Patisserie [STREET_ADDRESS], Weesp Delivery — 10:33 Break ti…" at bounding box center [149, 425] width 298 height 440
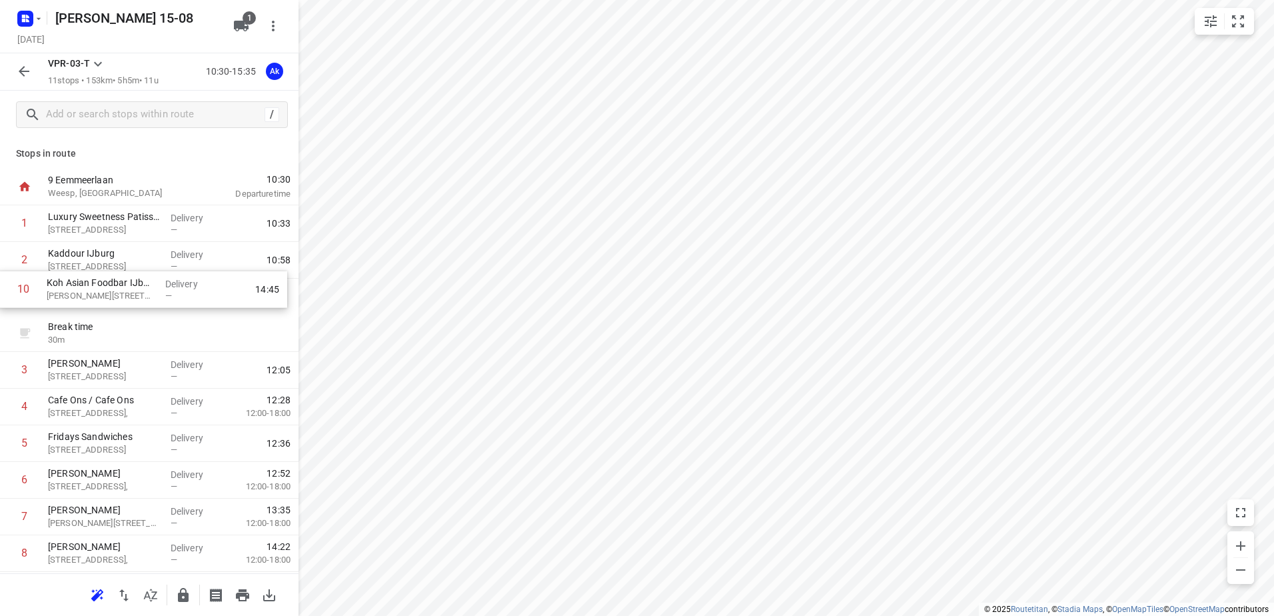
drag, startPoint x: 103, startPoint y: 492, endPoint x: 102, endPoint y: 296, distance: 196.6
click at [102, 296] on div "1 Luxury Sweetness Patisserie [STREET_ADDRESS], Weesp Delivery — 10:33 2 [GEOGR…" at bounding box center [149, 425] width 298 height 440
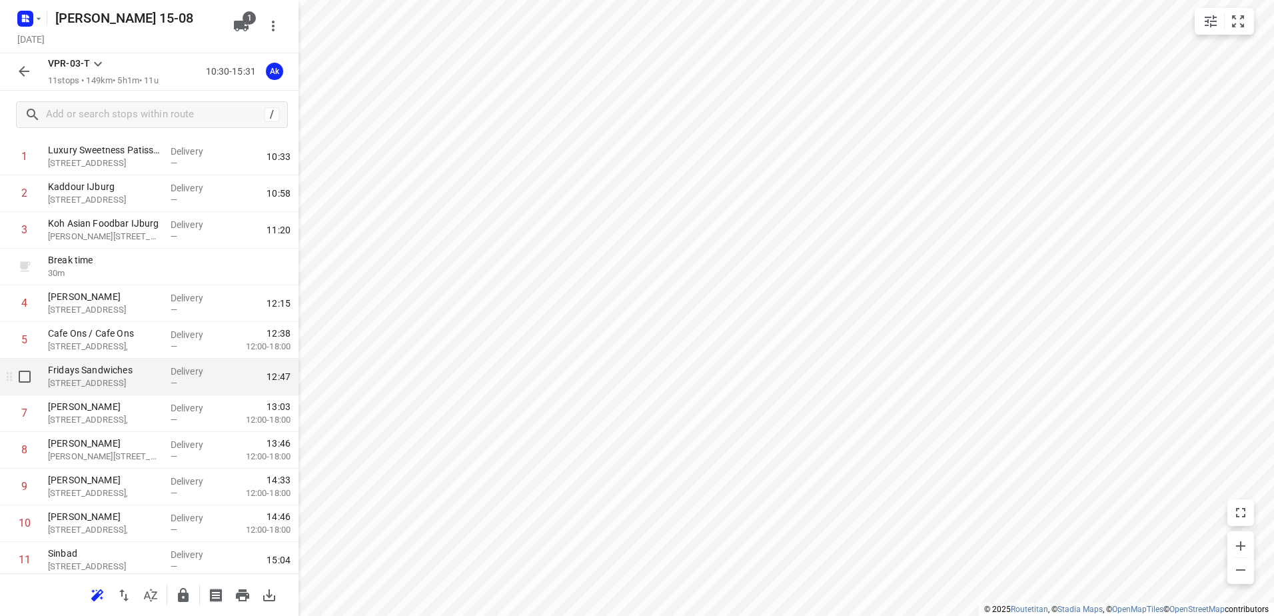
scroll to position [109, 0]
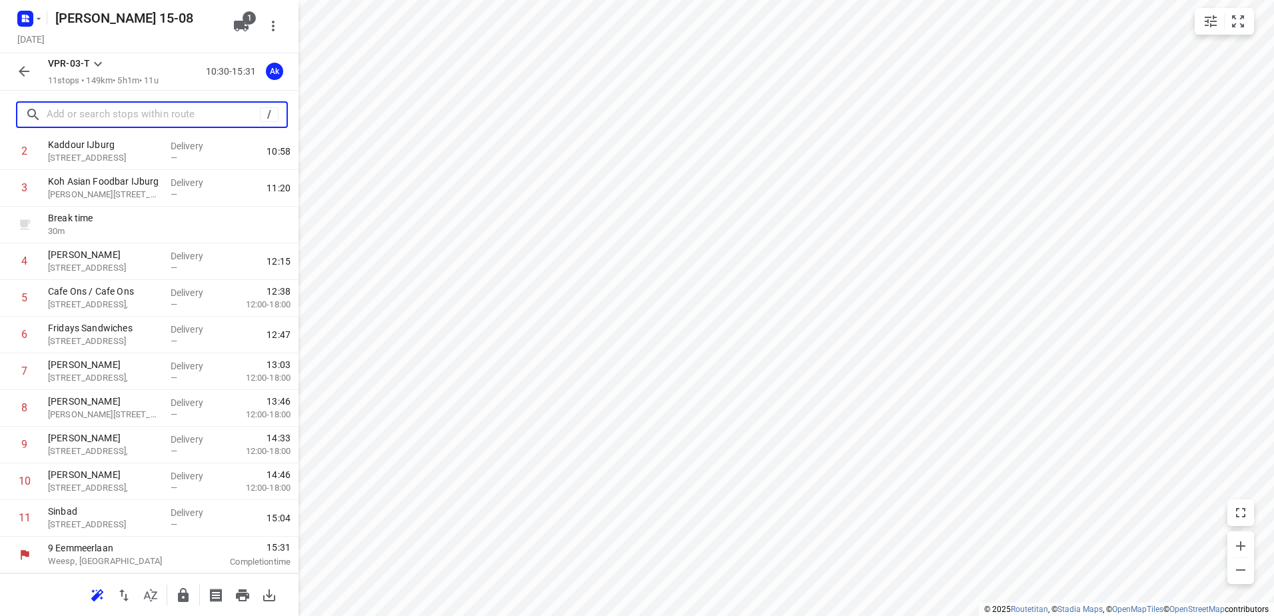
click at [167, 115] on input "text" at bounding box center [153, 115] width 213 height 21
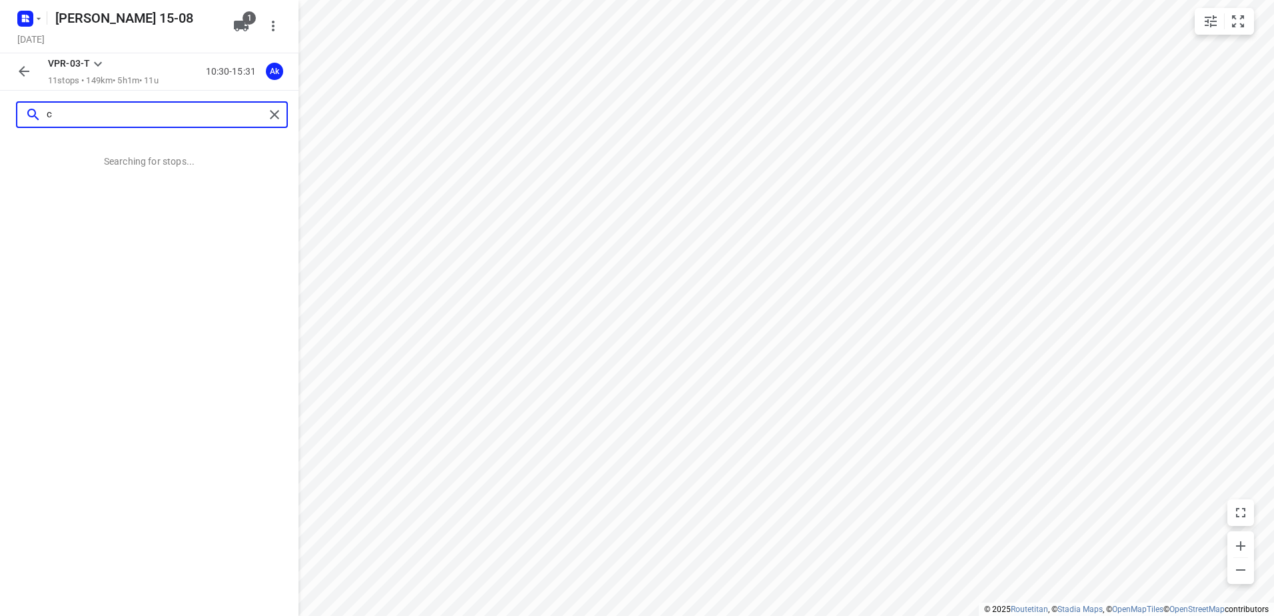
scroll to position [0, 0]
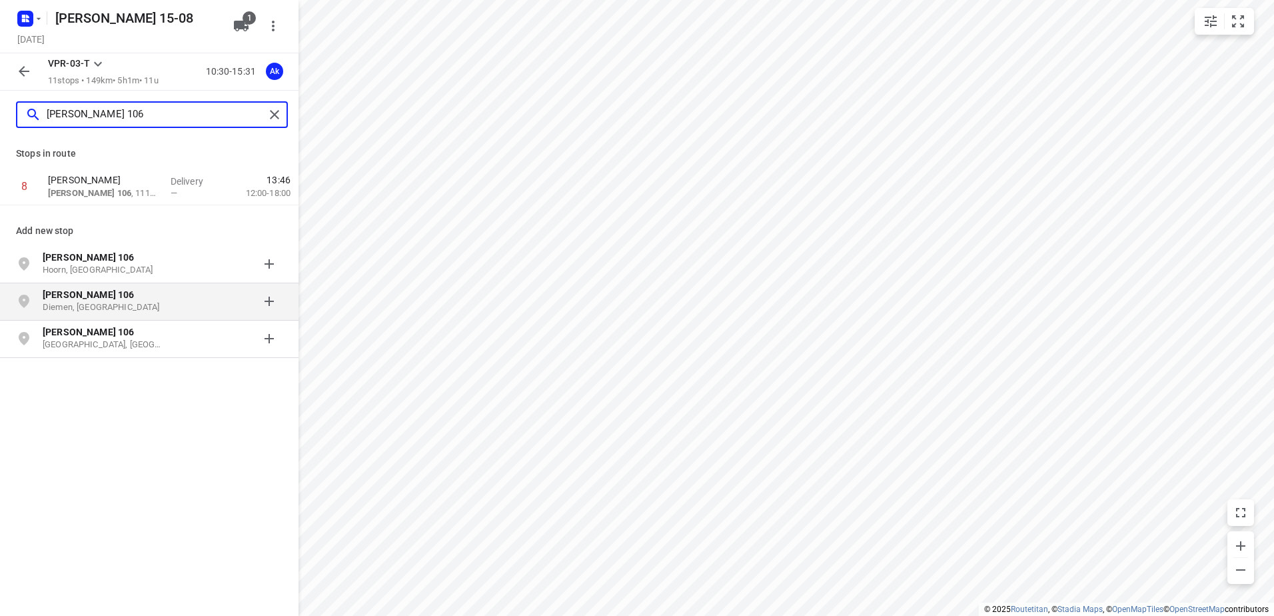
type input "[PERSON_NAME] 106"
click at [133, 303] on p "Diemen, [GEOGRAPHIC_DATA]" at bounding box center [104, 307] width 123 height 13
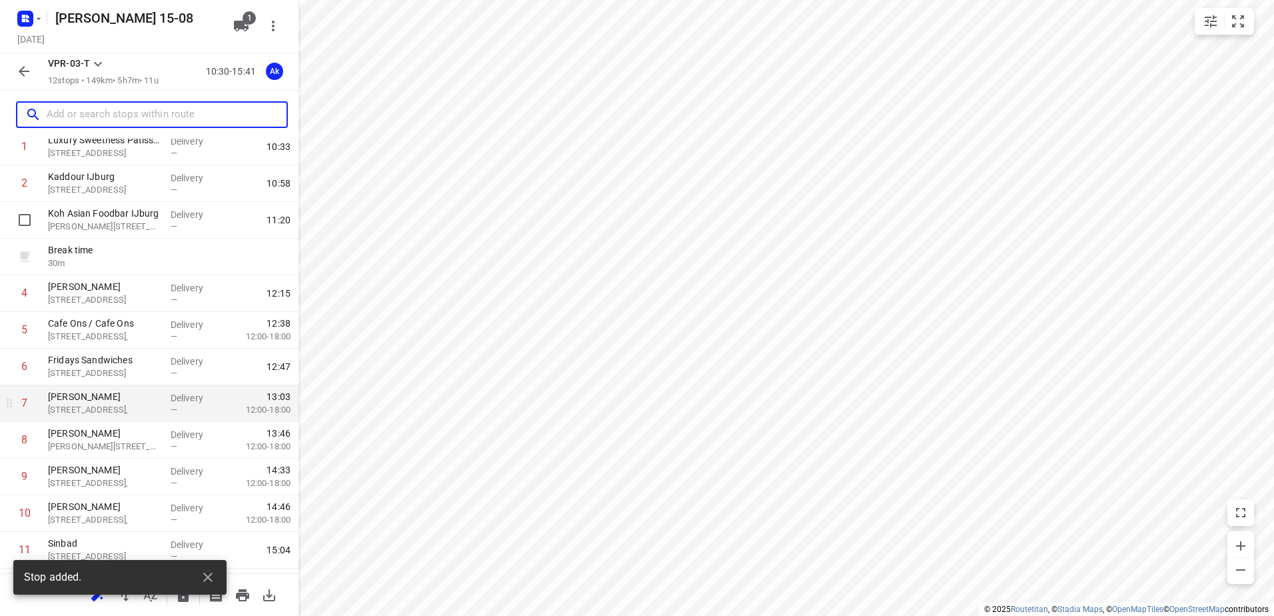
scroll to position [145, 0]
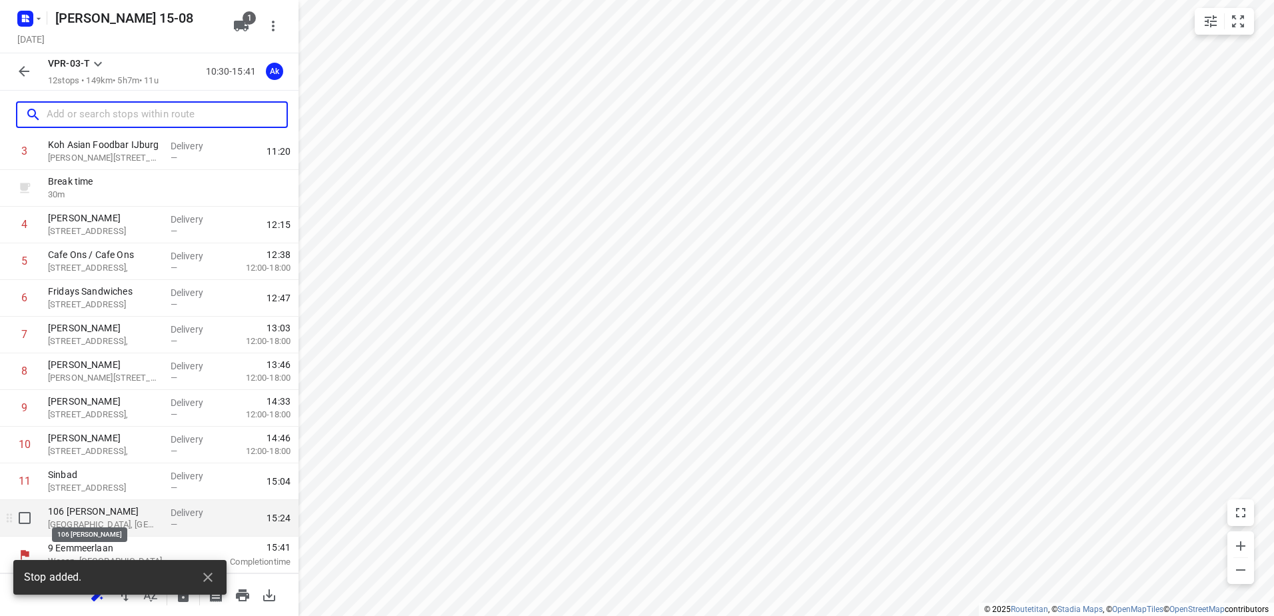
click at [146, 505] on p "106 [PERSON_NAME]" at bounding box center [104, 510] width 112 height 13
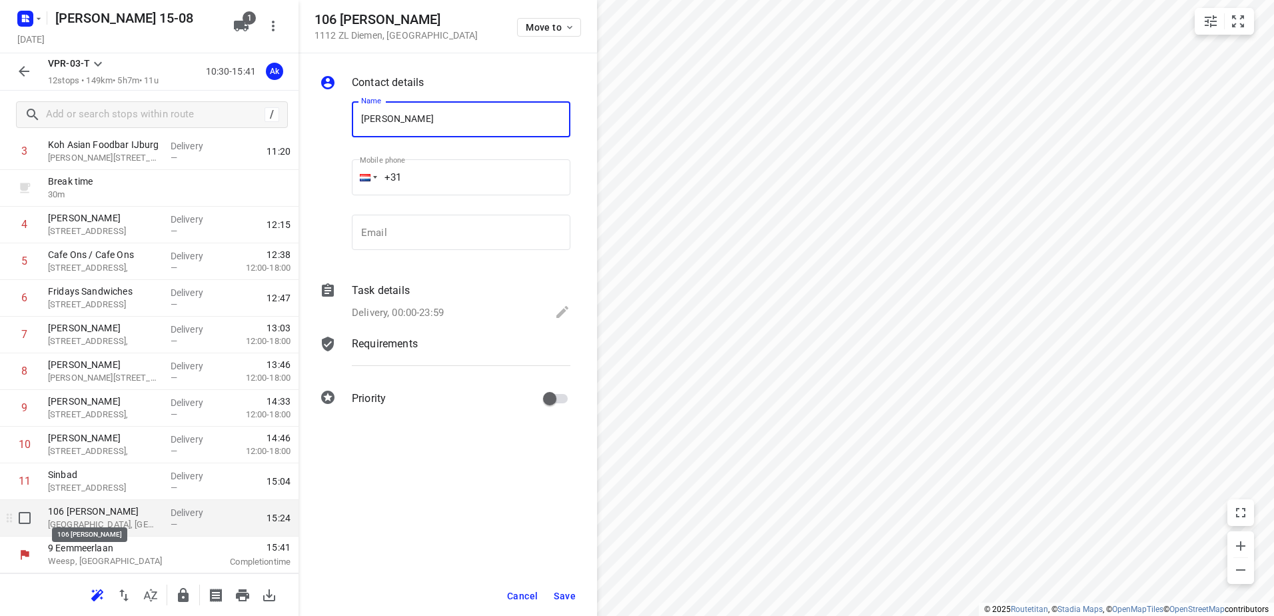
type input "[PERSON_NAME]"
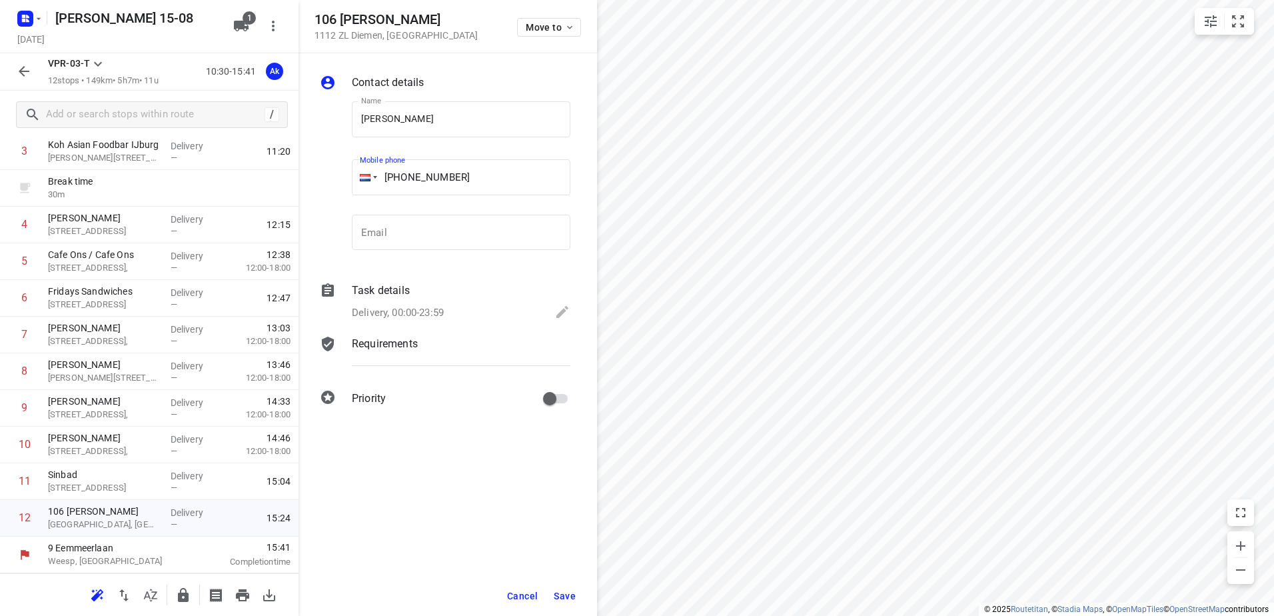
type input "[PHONE_NUMBER]"
click at [410, 306] on p "Delivery, 00:00-23:59" at bounding box center [398, 312] width 92 height 15
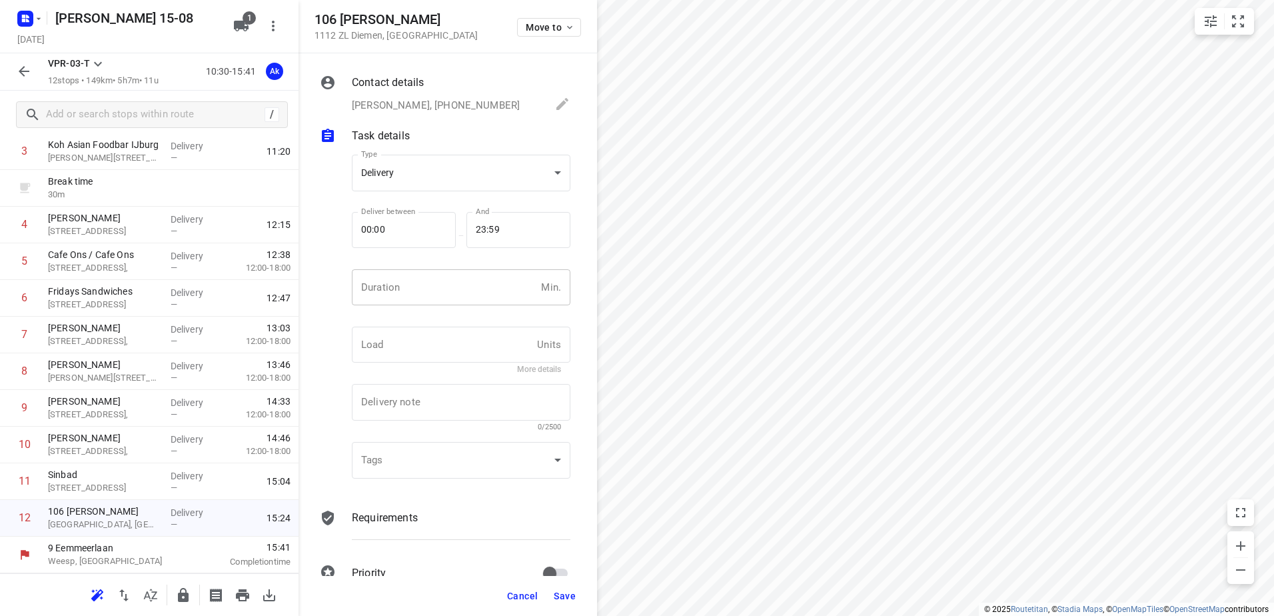
click at [416, 284] on input "number" at bounding box center [444, 287] width 184 height 36
type input "5"
click at [566, 581] on div "Cancel Save" at bounding box center [447, 596] width 298 height 40
click at [569, 589] on button "Save" at bounding box center [564, 596] width 33 height 24
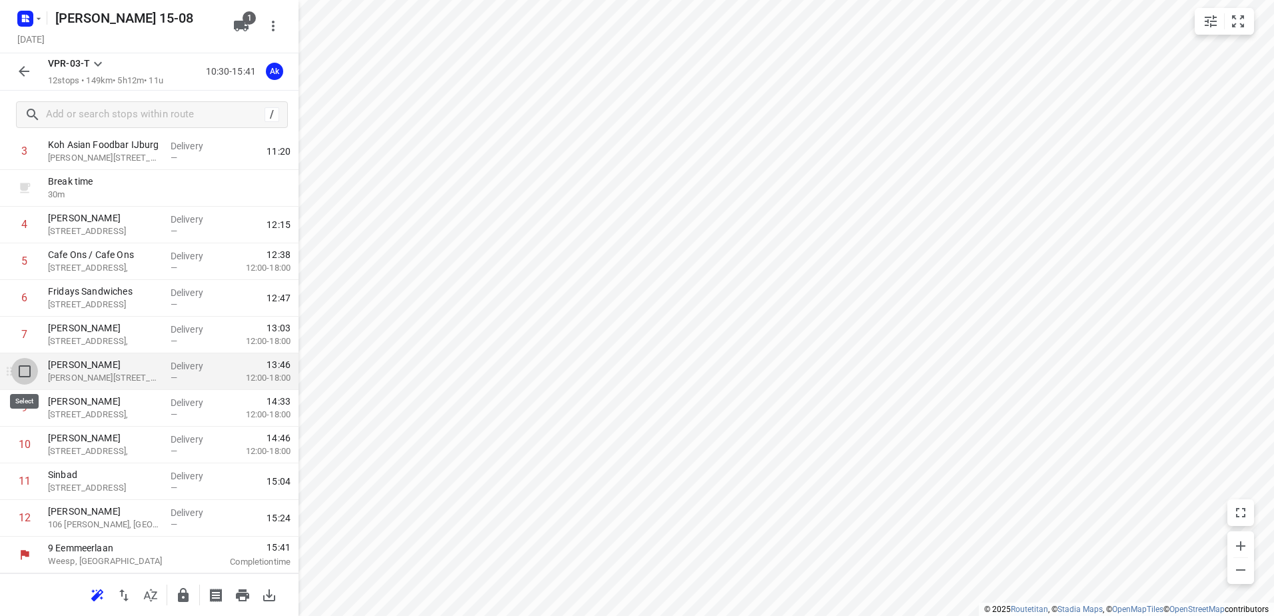
click at [15, 374] on input "checkbox" at bounding box center [24, 371] width 27 height 27
checkbox input "true"
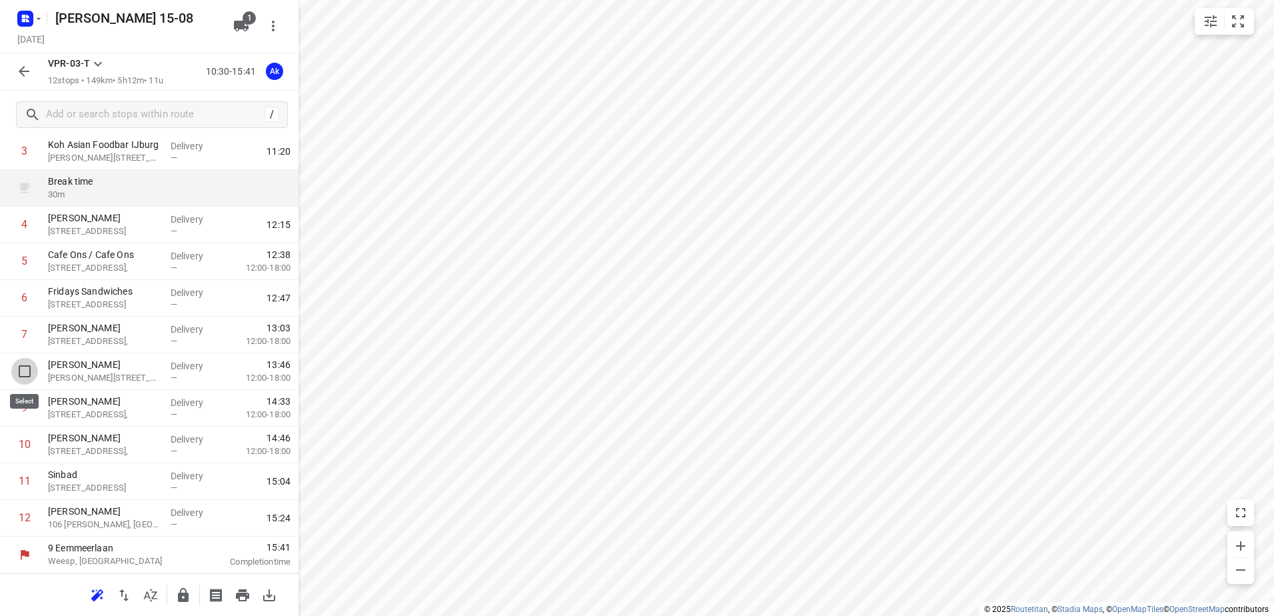
scroll to position [140, 0]
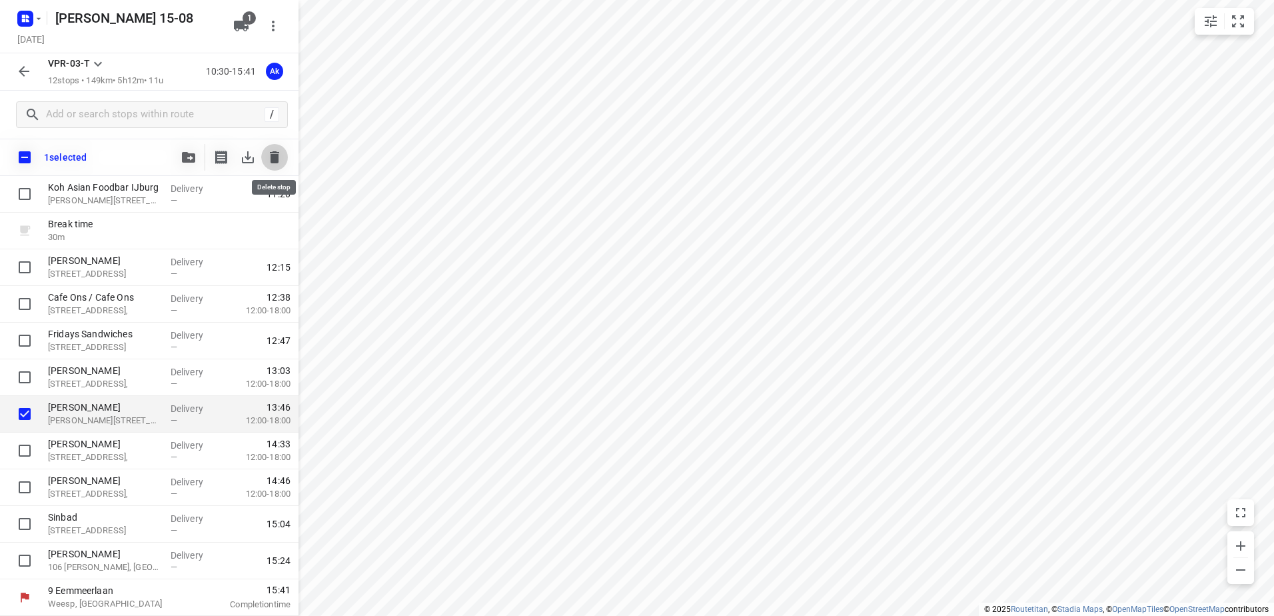
click at [283, 158] on button "button" at bounding box center [274, 157] width 27 height 27
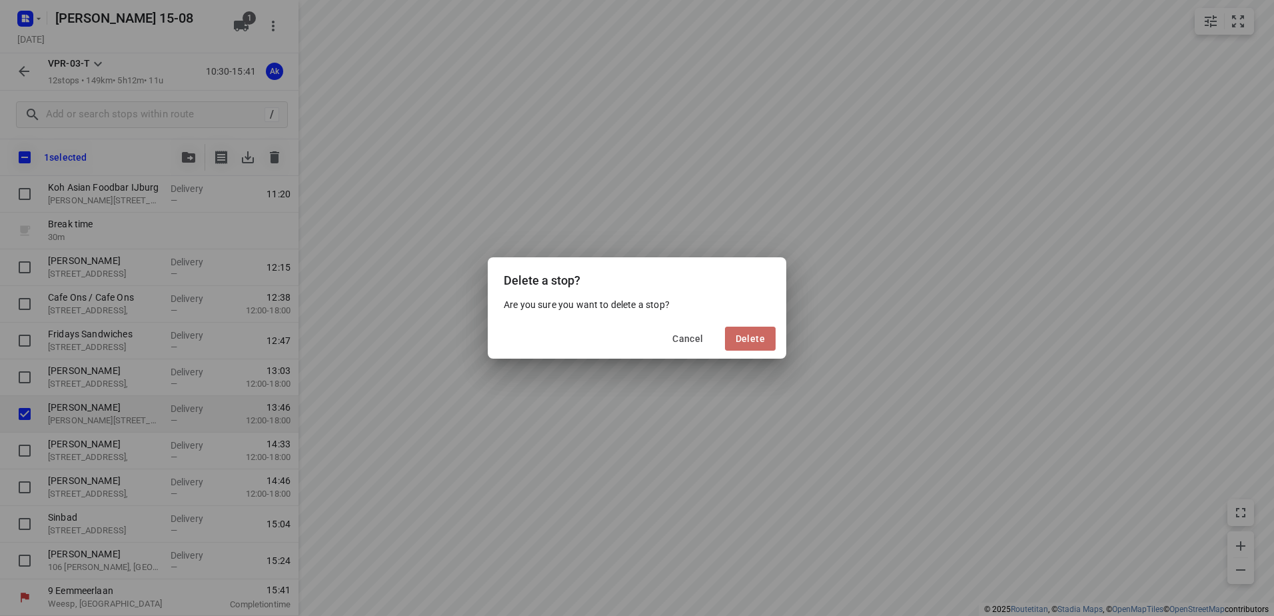
click at [740, 340] on span "Delete" at bounding box center [750, 338] width 29 height 11
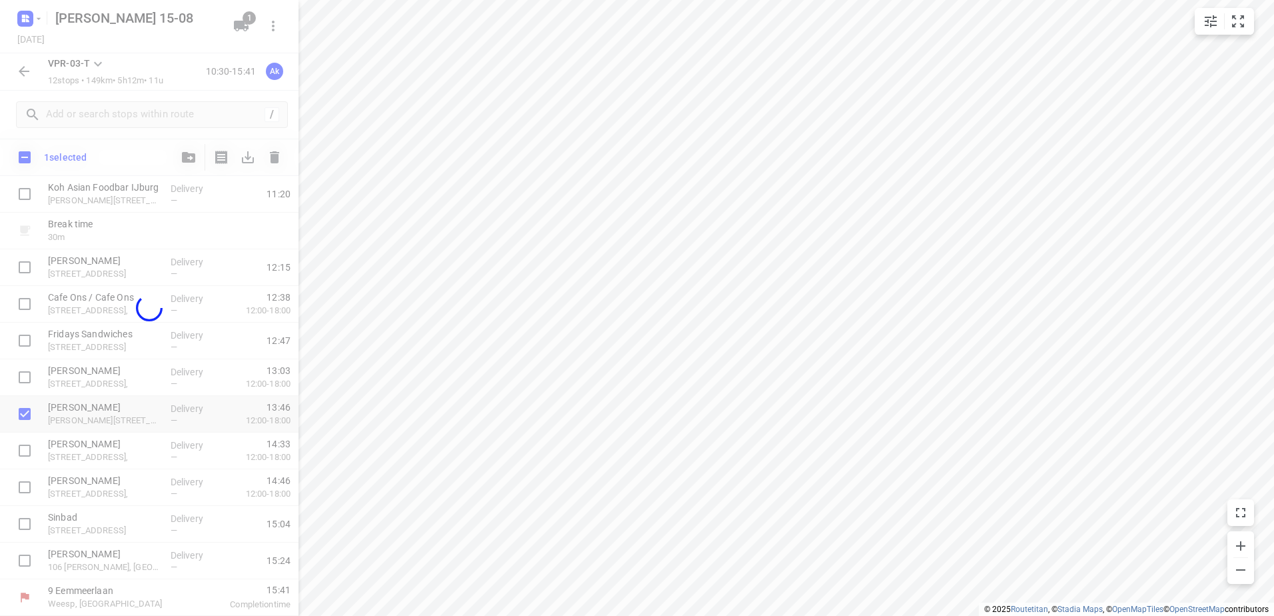
scroll to position [109, 0]
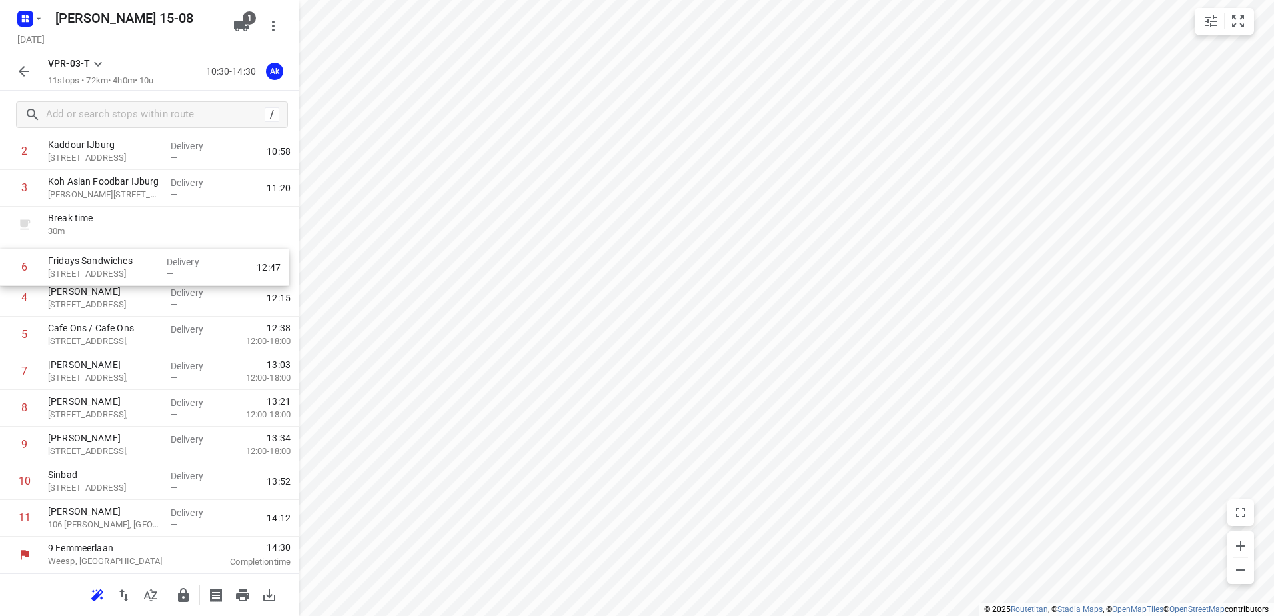
drag, startPoint x: 134, startPoint y: 327, endPoint x: 134, endPoint y: 252, distance: 75.3
click at [134, 252] on div "1 Luxury Sweetness Patisserie [STREET_ADDRESS], Weesp Delivery — 10:33 2 [GEOGR…" at bounding box center [149, 317] width 298 height 440
drag, startPoint x: 122, startPoint y: 219, endPoint x: 127, endPoint y: 296, distance: 77.5
click at [127, 296] on div "1 Luxury Sweetness Patisserie [STREET_ADDRESS], Weesp Delivery — 10:33 2 [GEOGR…" at bounding box center [149, 320] width 298 height 440
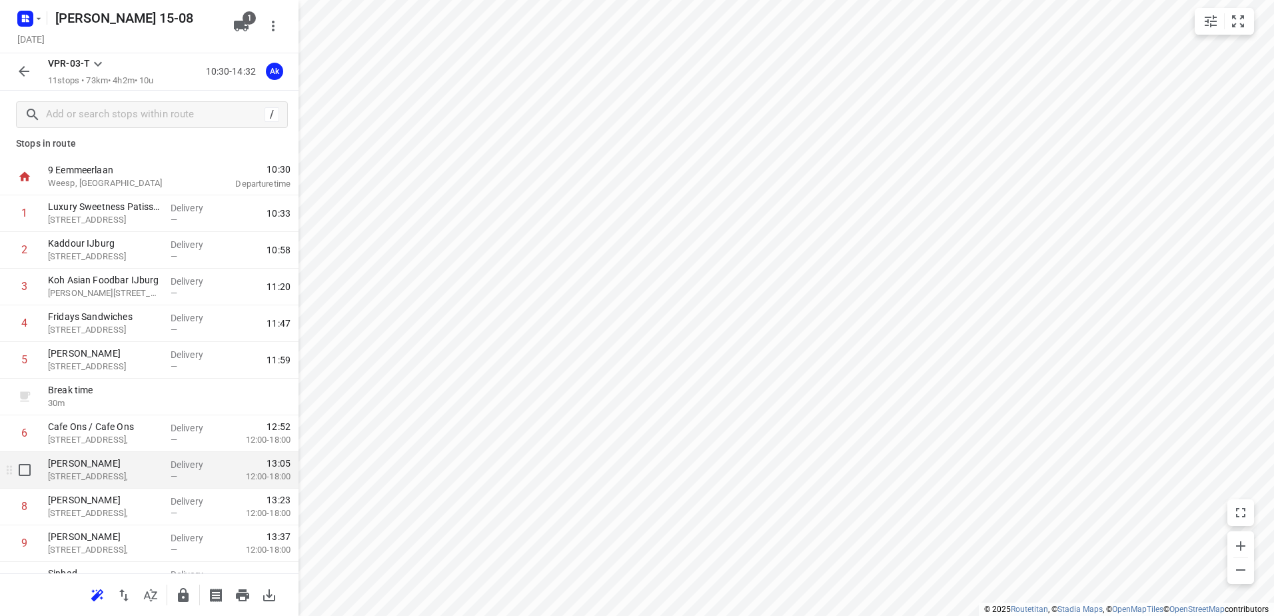
scroll to position [0, 0]
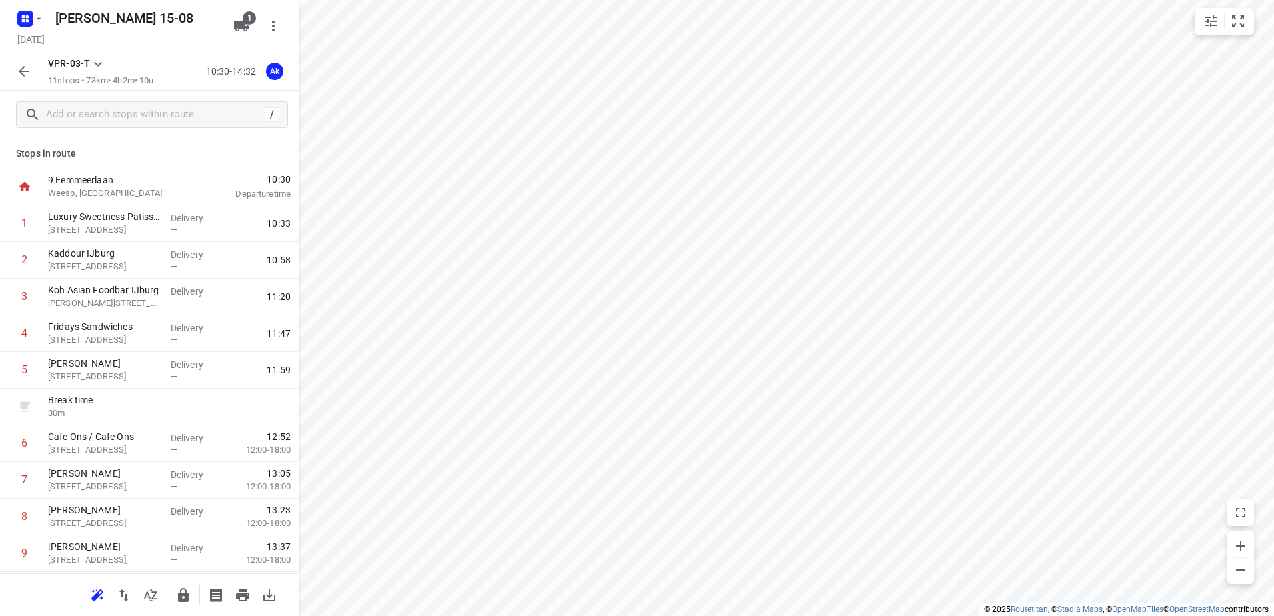
click at [15, 73] on button "button" at bounding box center [24, 71] width 27 height 27
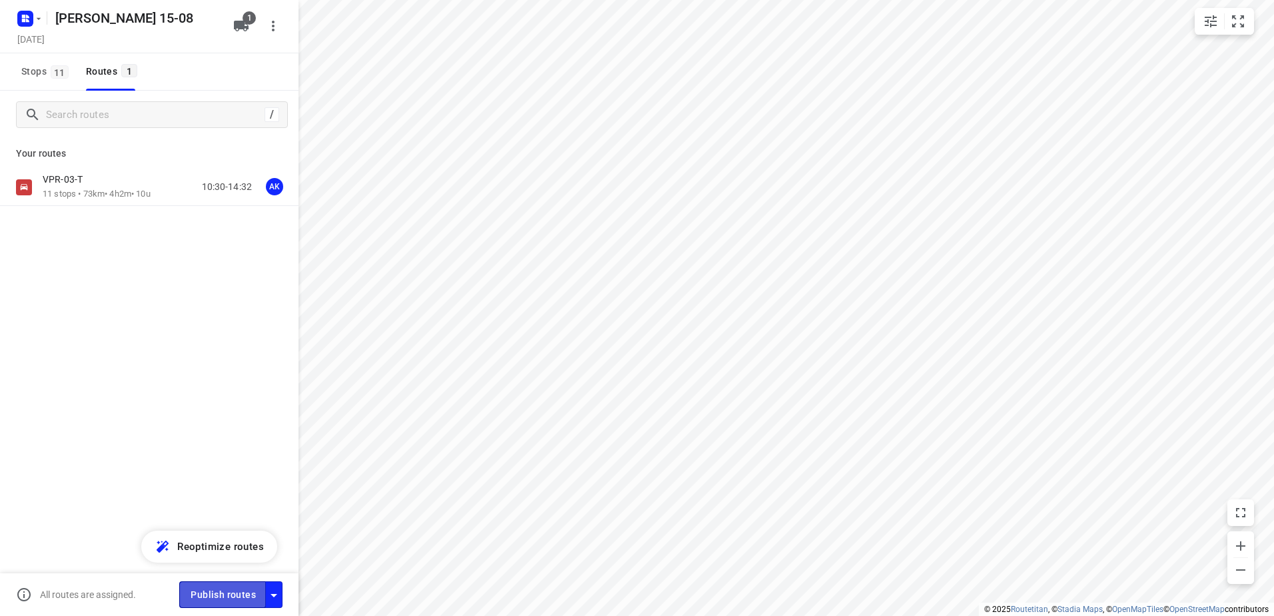
click at [211, 586] on span "Publish routes" at bounding box center [223, 594] width 65 height 17
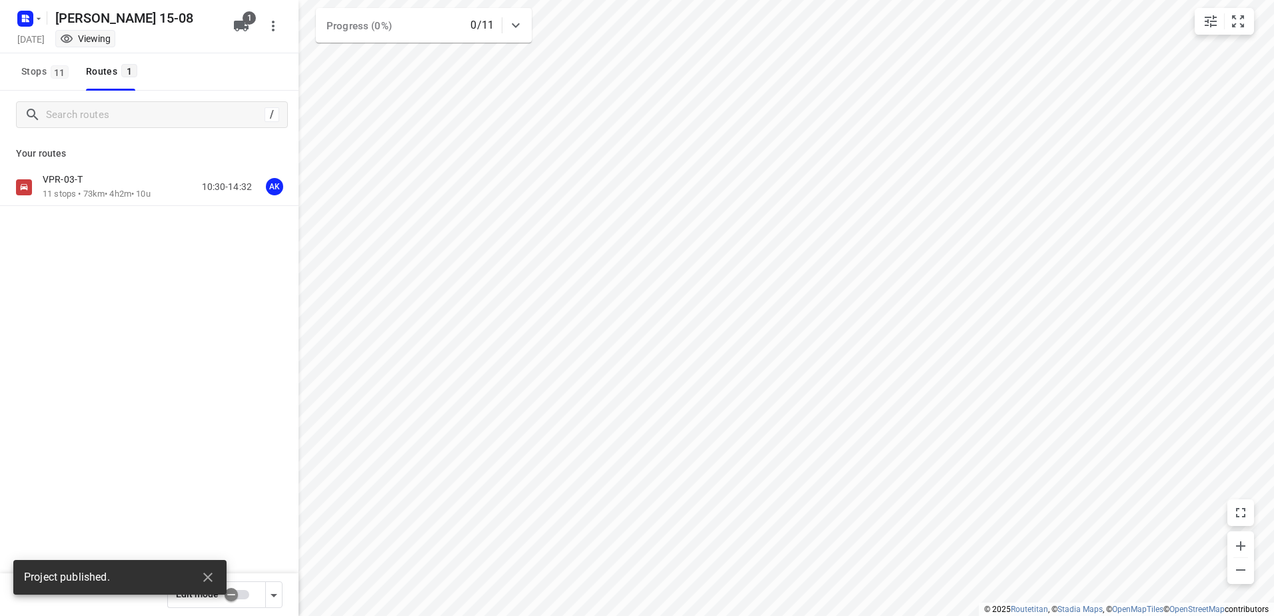
click at [26, 21] on icon "button" at bounding box center [27, 20] width 3 height 3
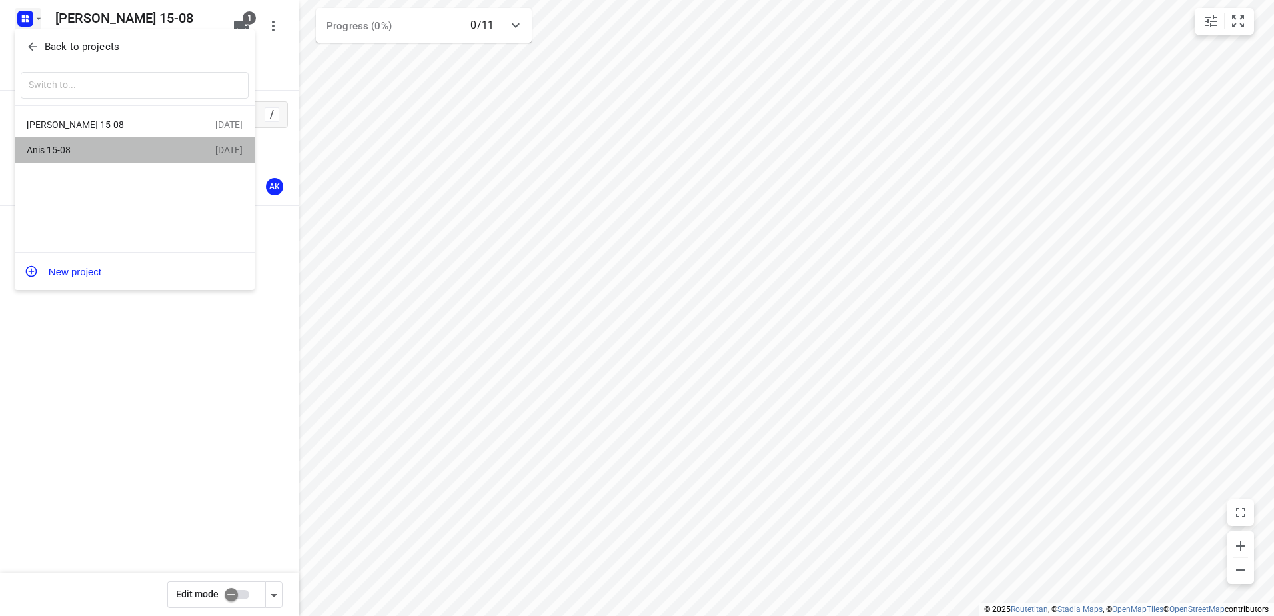
click at [93, 149] on div "Anis 15-08" at bounding box center [103, 150] width 153 height 11
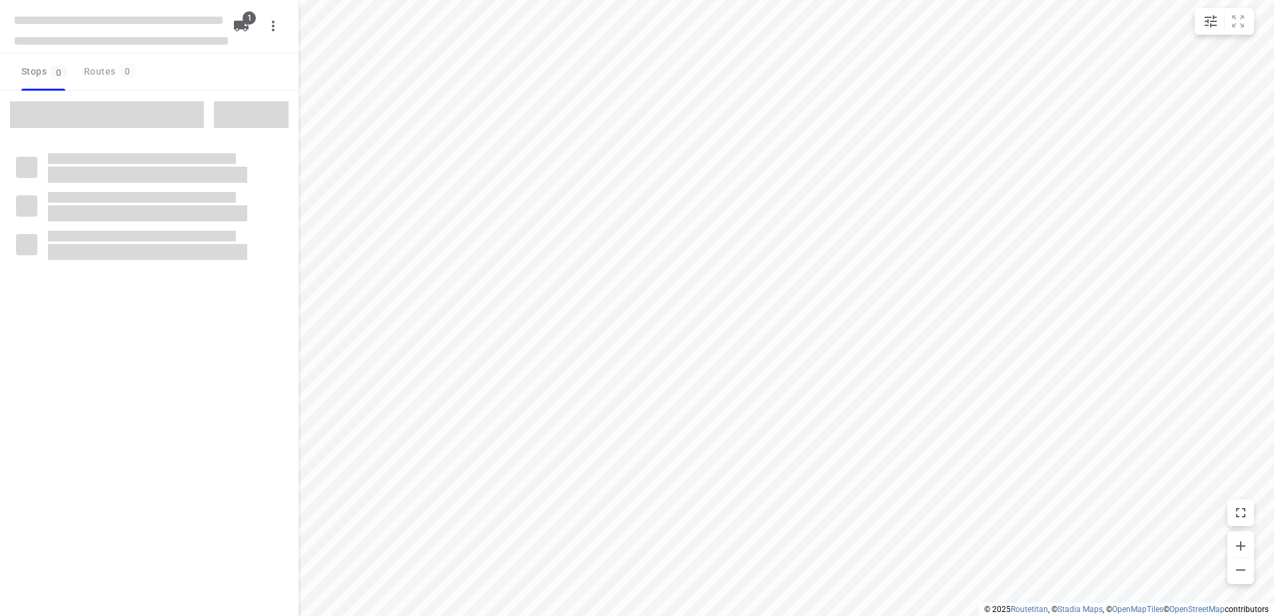
type input "distance"
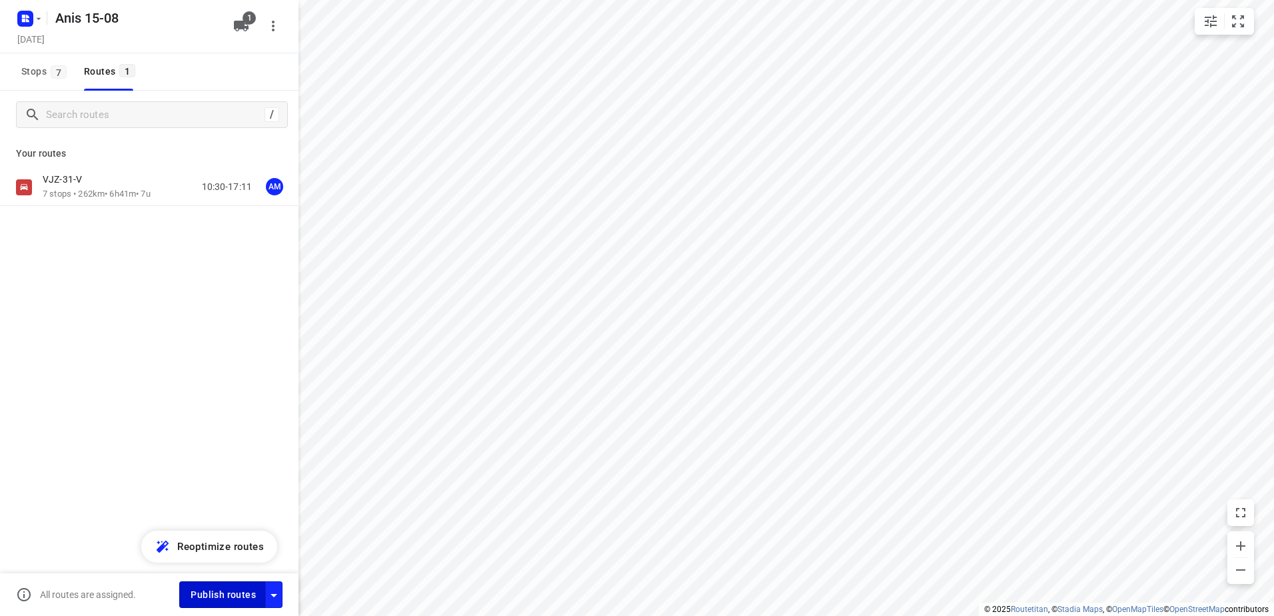
click at [199, 594] on span "Publish routes" at bounding box center [223, 594] width 65 height 17
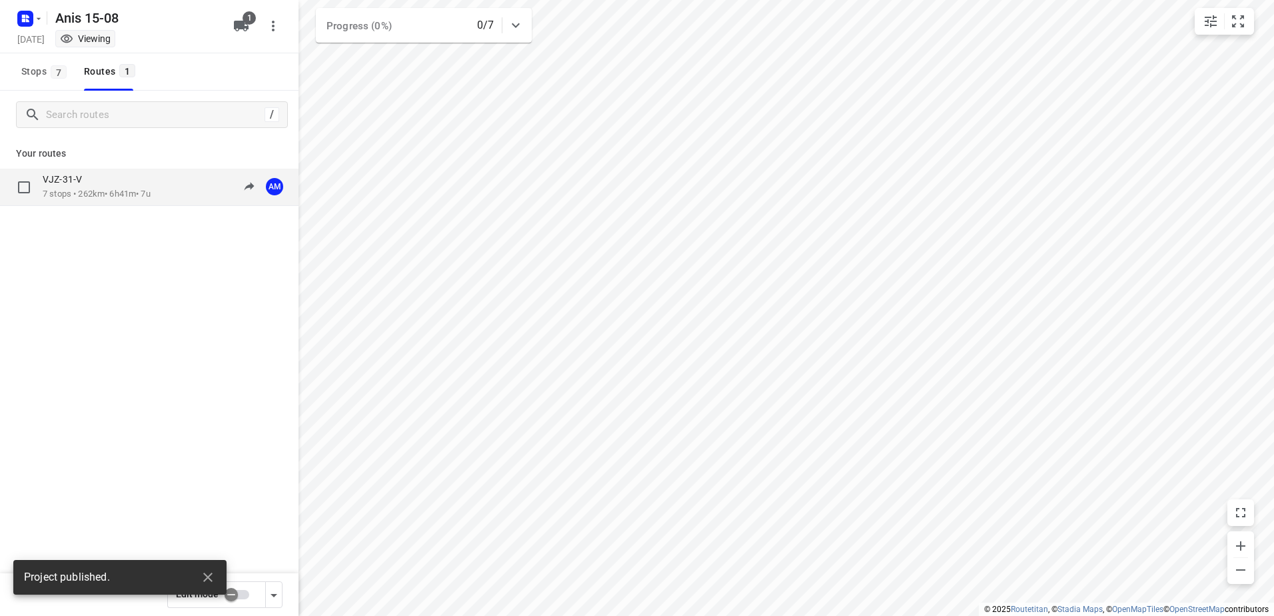
click at [86, 193] on p "7 stops • 262km • 6h41m • 7u" at bounding box center [97, 194] width 108 height 13
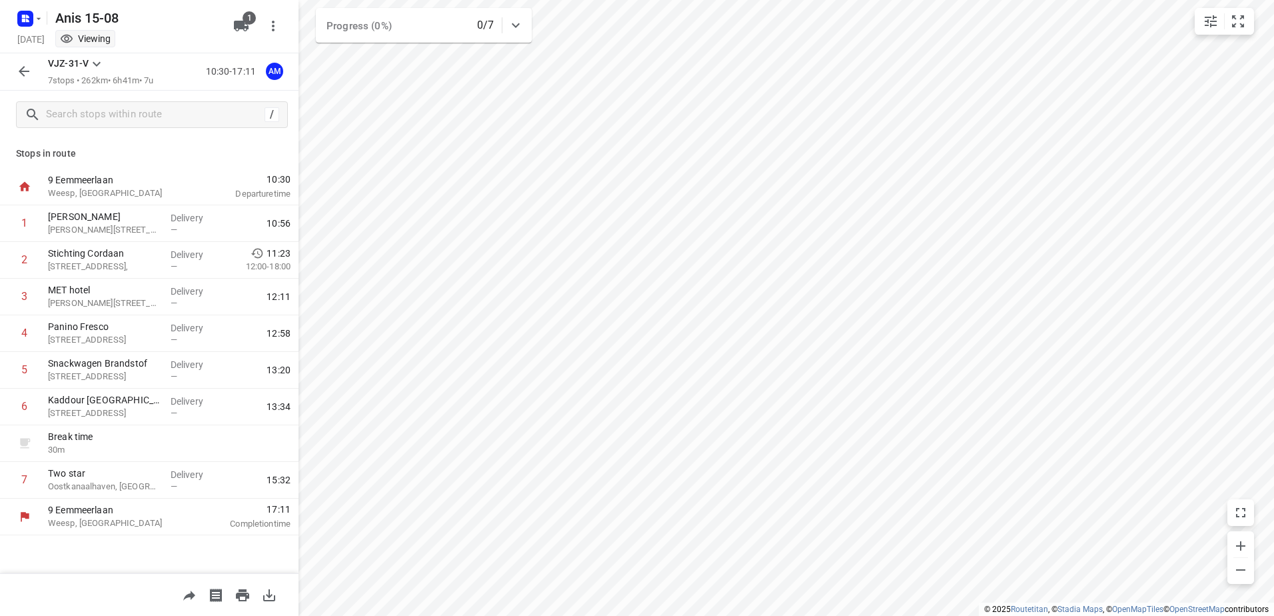
click at [29, 77] on icon "button" at bounding box center [24, 71] width 16 height 16
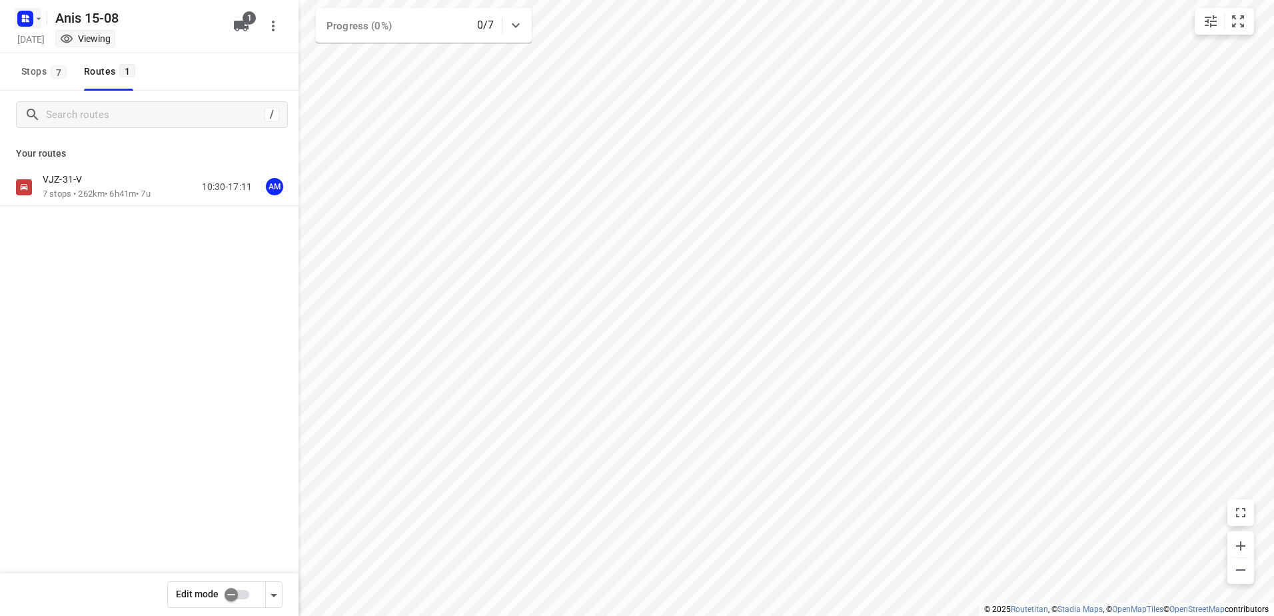
click at [29, 17] on rect "button" at bounding box center [25, 19] width 16 height 16
click at [64, 51] on p "Back to projects" at bounding box center [82, 46] width 75 height 15
